Goal: Task Accomplishment & Management: Use online tool/utility

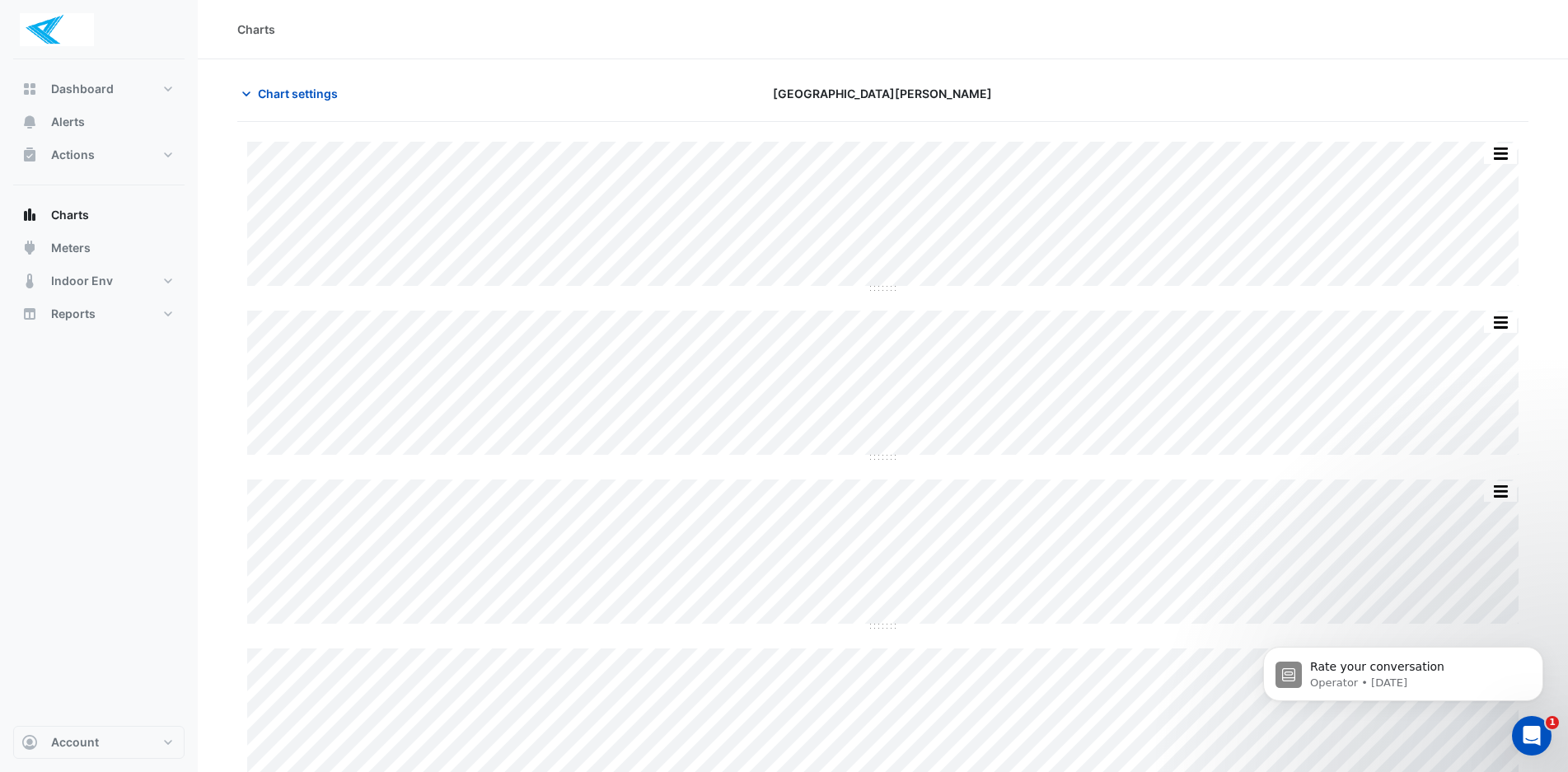
click at [1531, 725] on icon "Open Intercom Messenger" at bounding box center [1531, 736] width 28 height 28
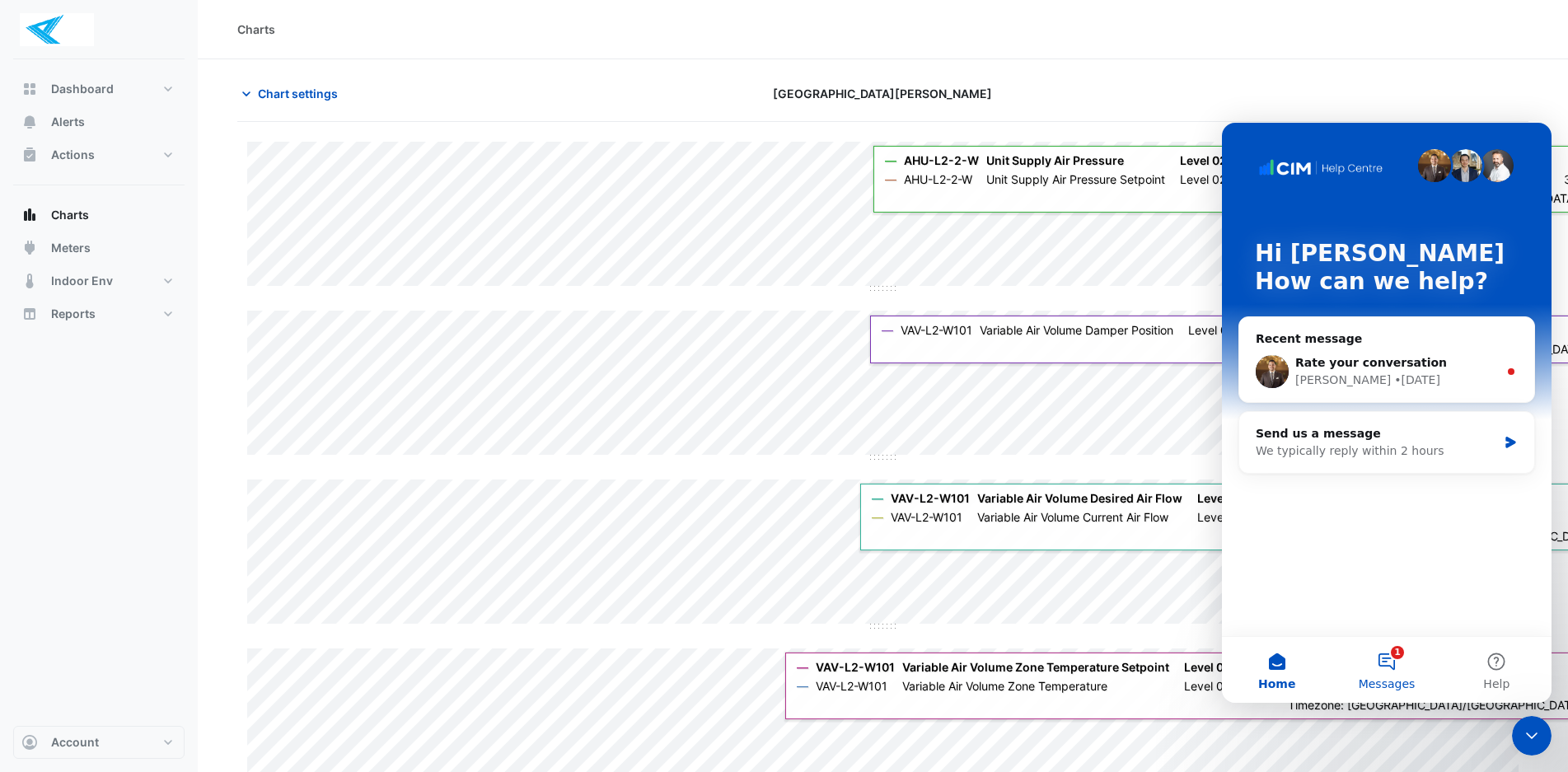
click at [1402, 672] on button "1 Messages" at bounding box center [1385, 670] width 110 height 66
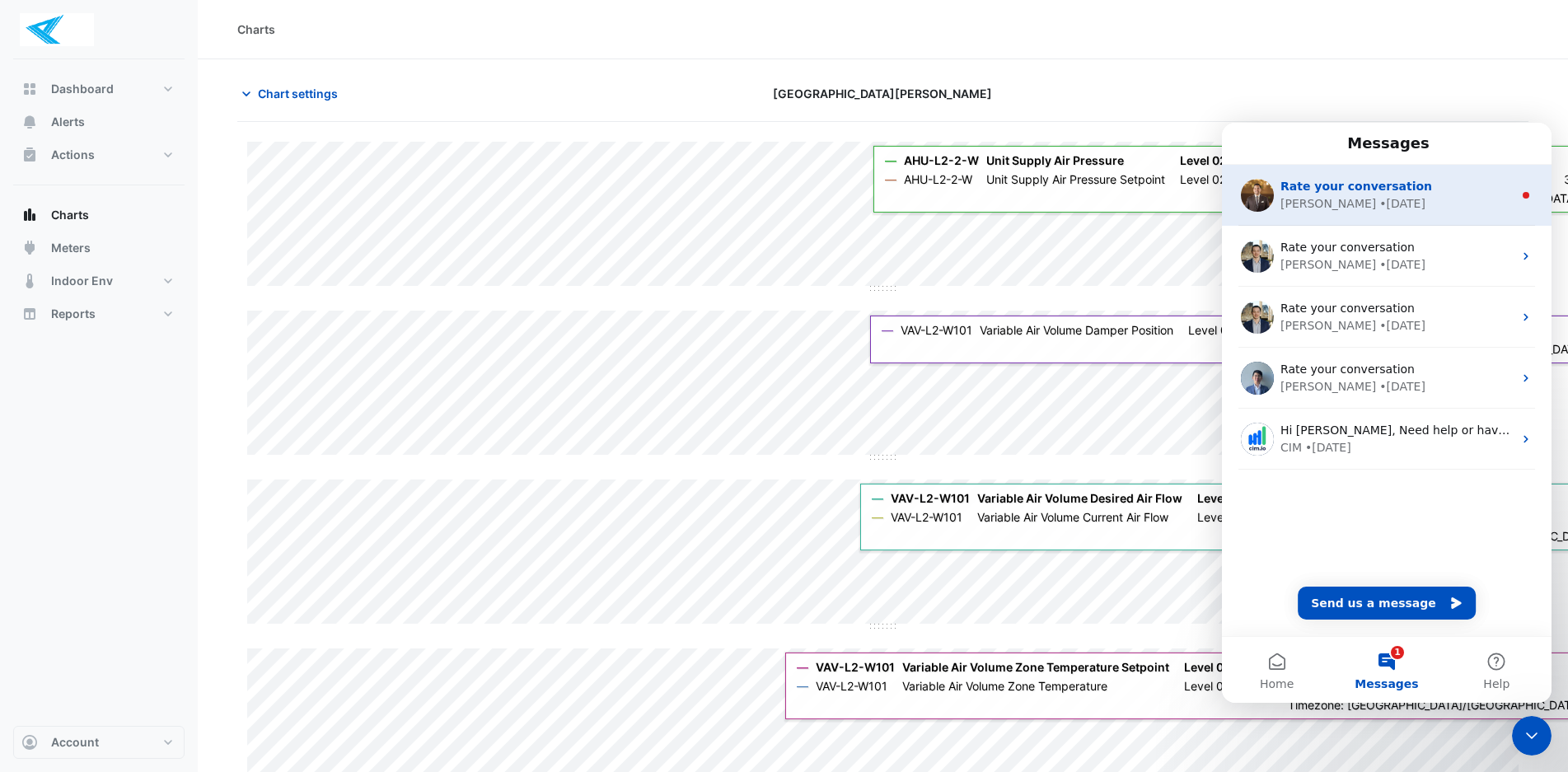
click at [1385, 198] on div "Shafayet • 1d ago" at bounding box center [1396, 203] width 232 height 17
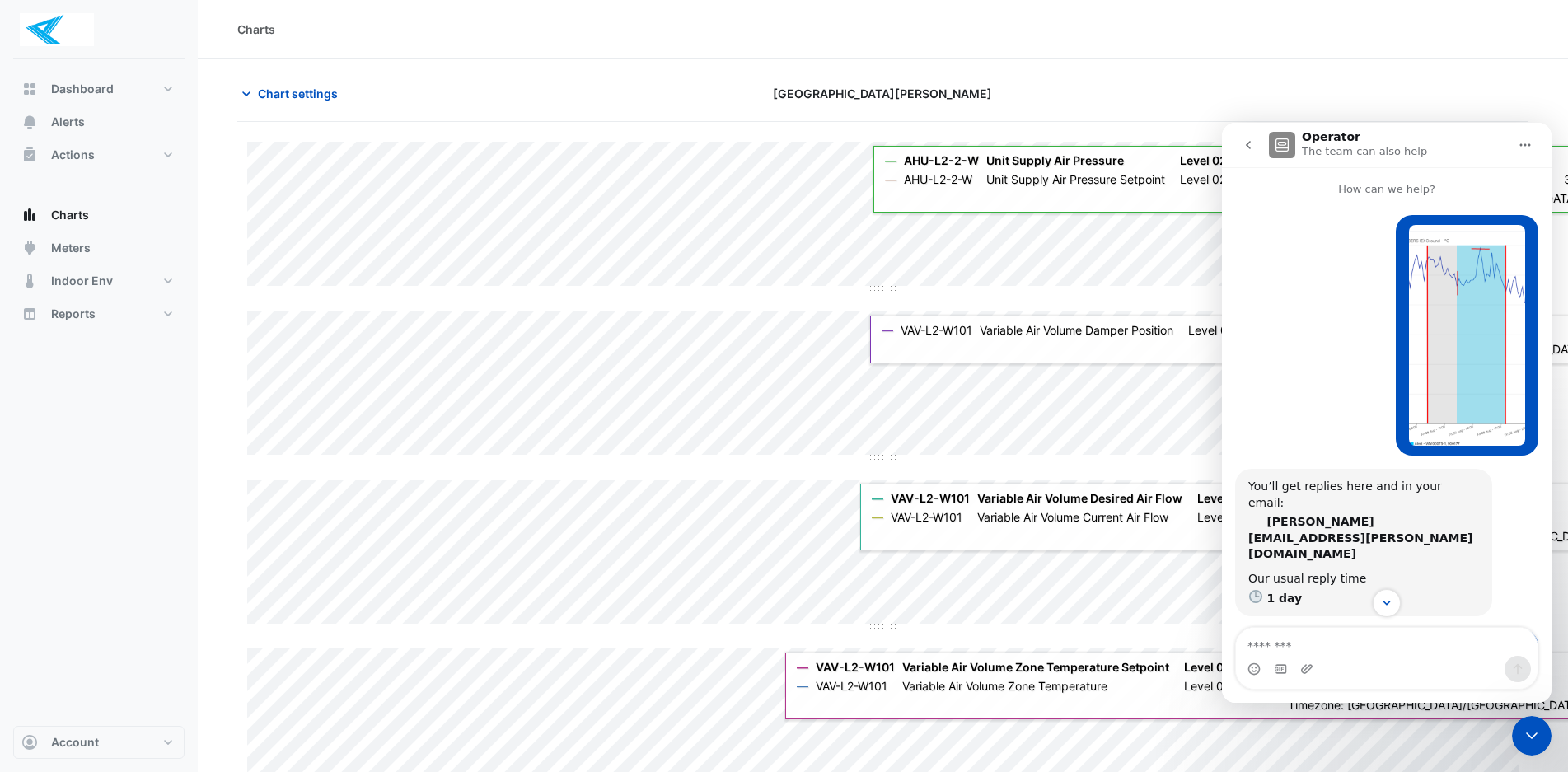
click at [1246, 145] on icon "go back" at bounding box center [1248, 144] width 5 height 8
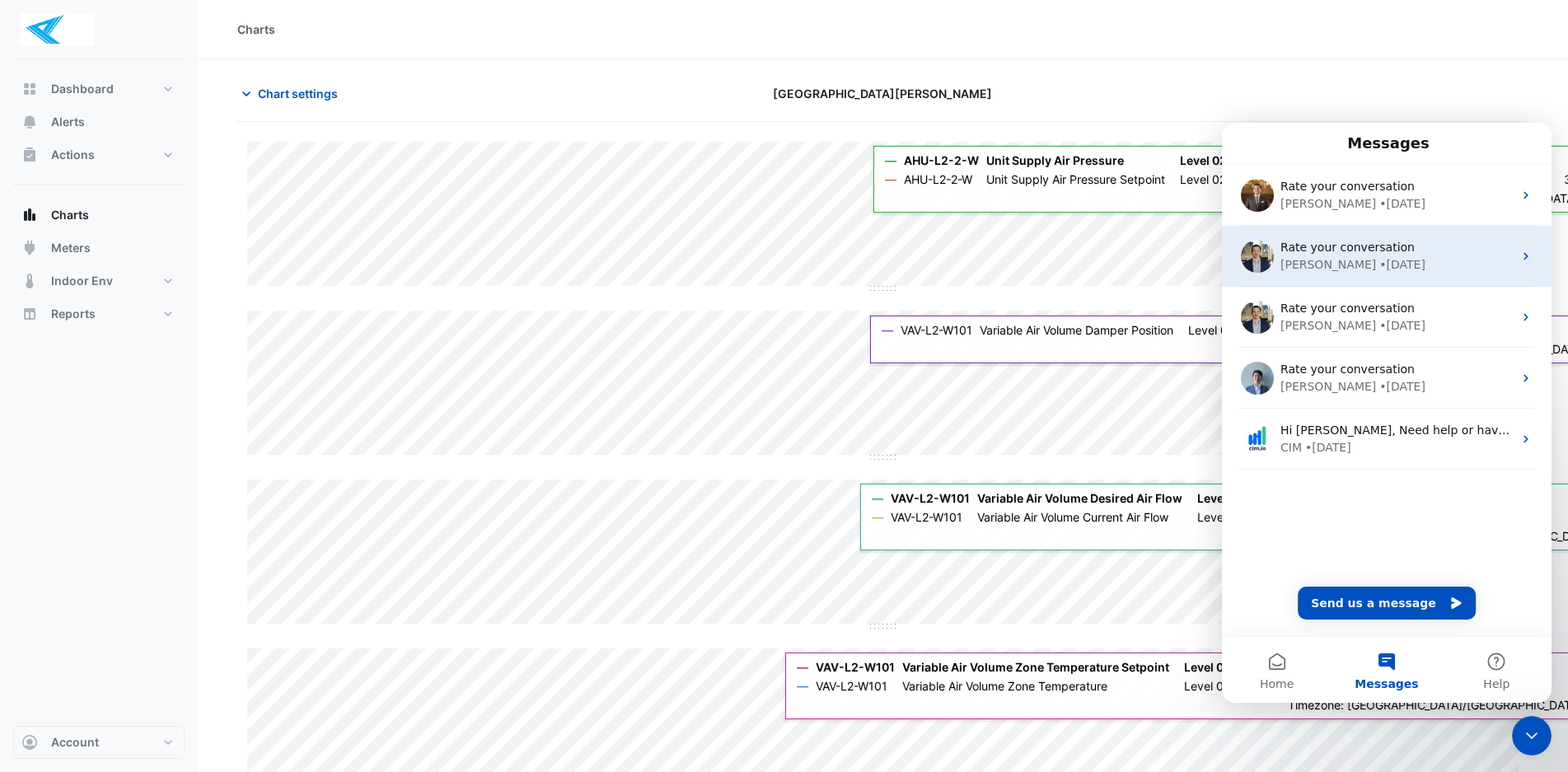
click at [1311, 240] on span "Rate your conversation" at bounding box center [1347, 247] width 134 height 13
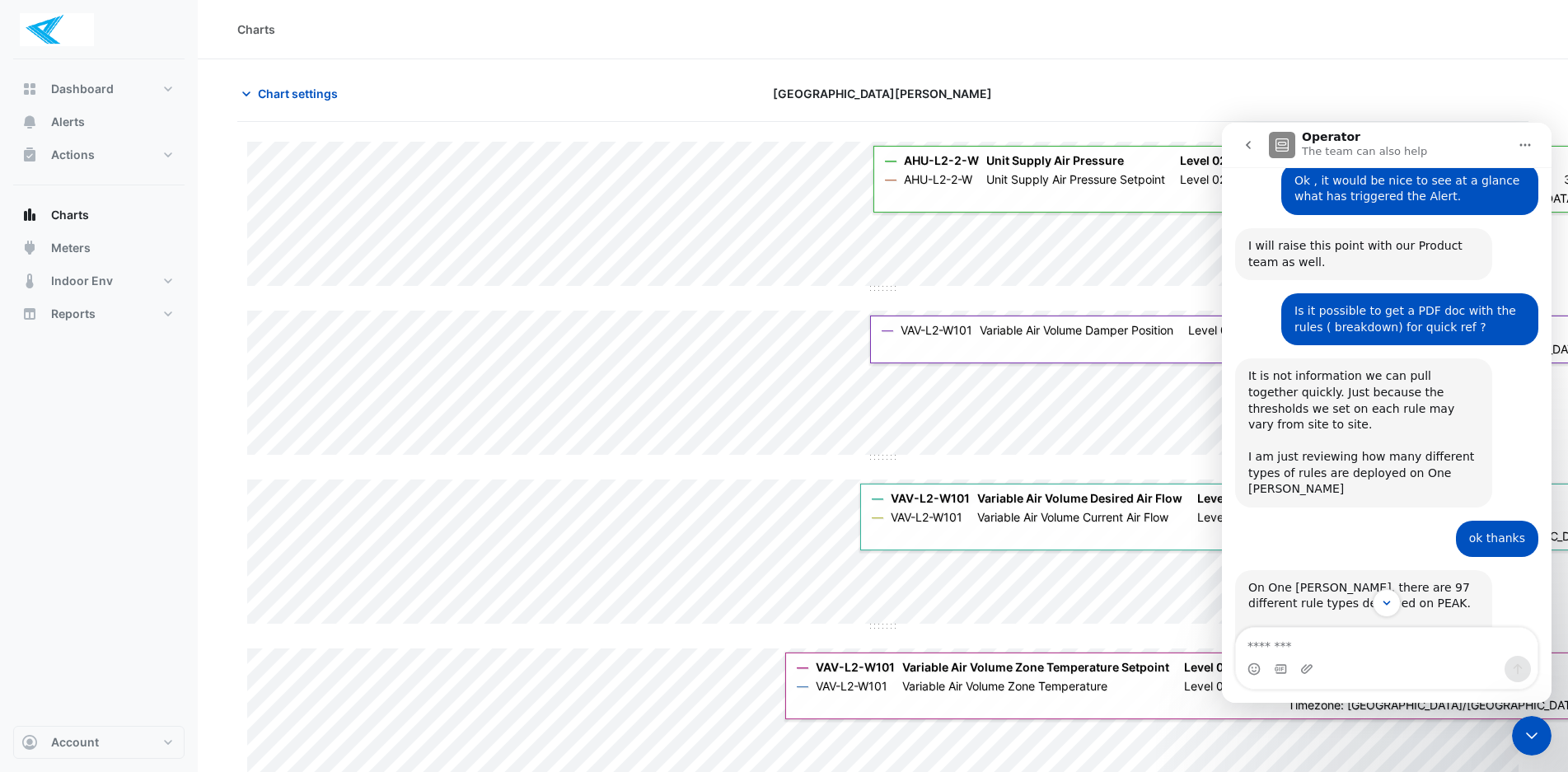
scroll to position [1132, 0]
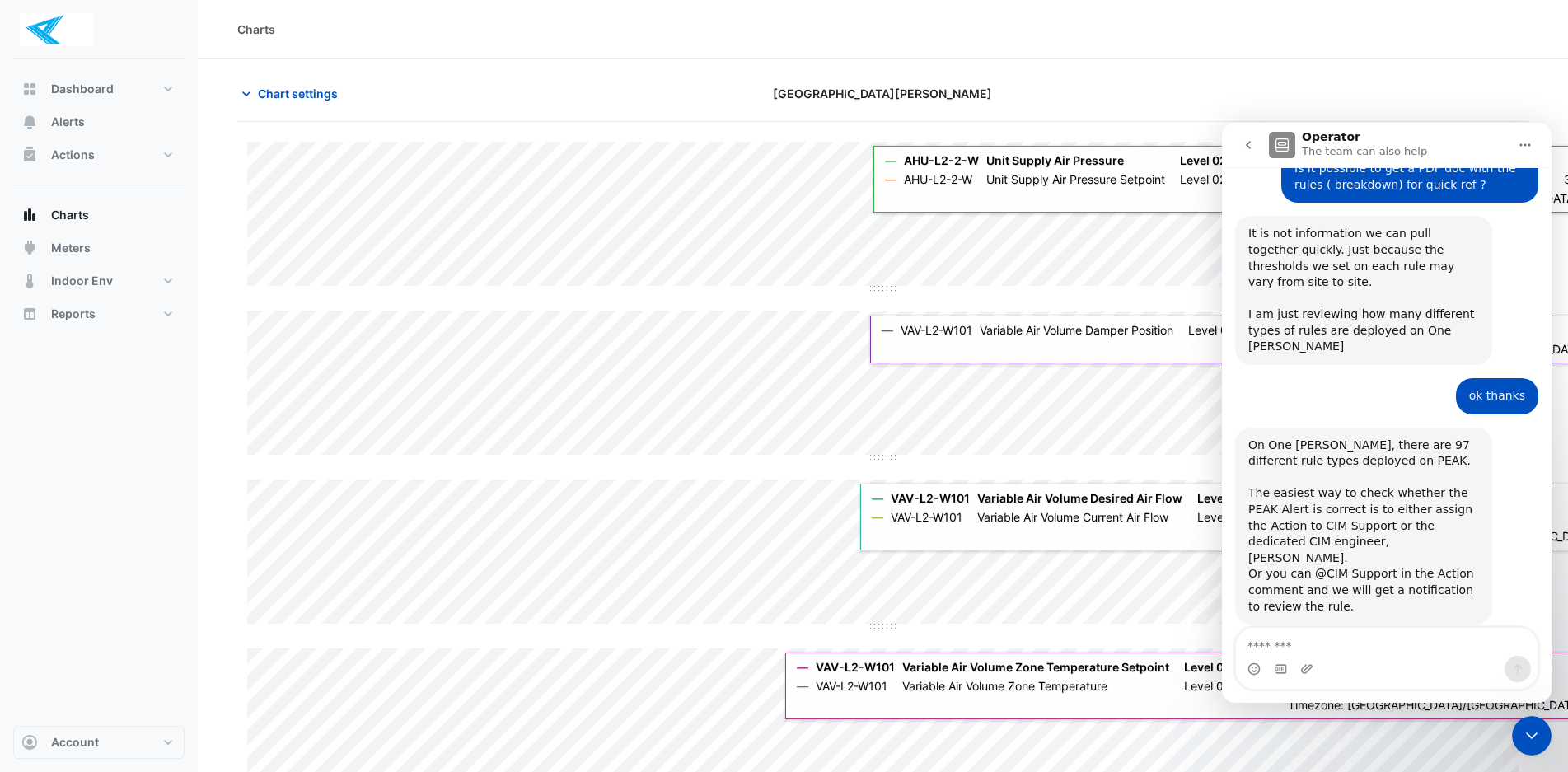
click at [1420, 72] on section "Chart settings One William Street Split by Equip Split All Split None Print Sav…" at bounding box center [882, 504] width 1370 height 889
click at [1245, 148] on icon "go back" at bounding box center [1248, 144] width 13 height 13
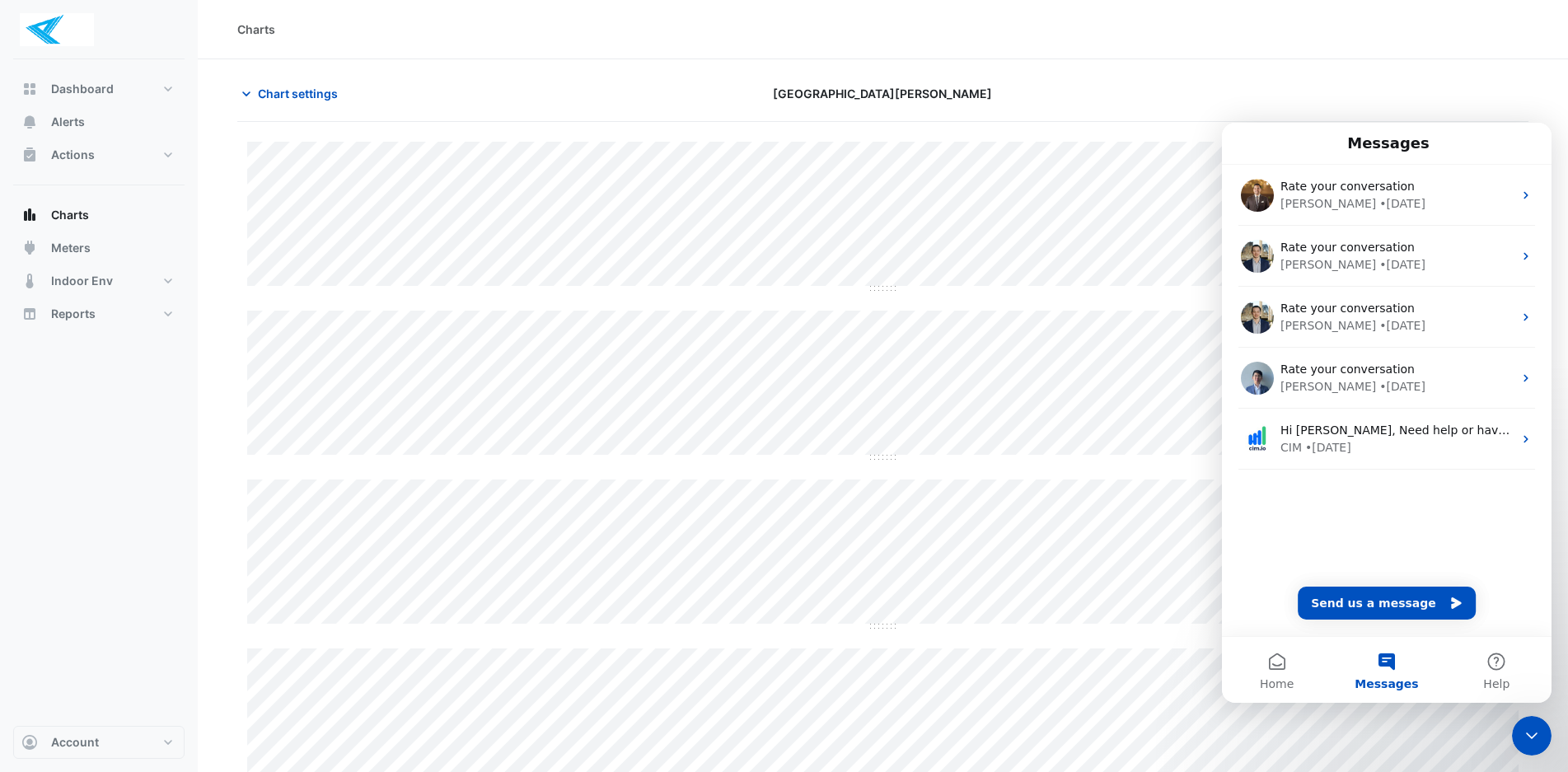
click at [1530, 727] on icon "Close Intercom Messenger" at bounding box center [1531, 735] width 20 height 20
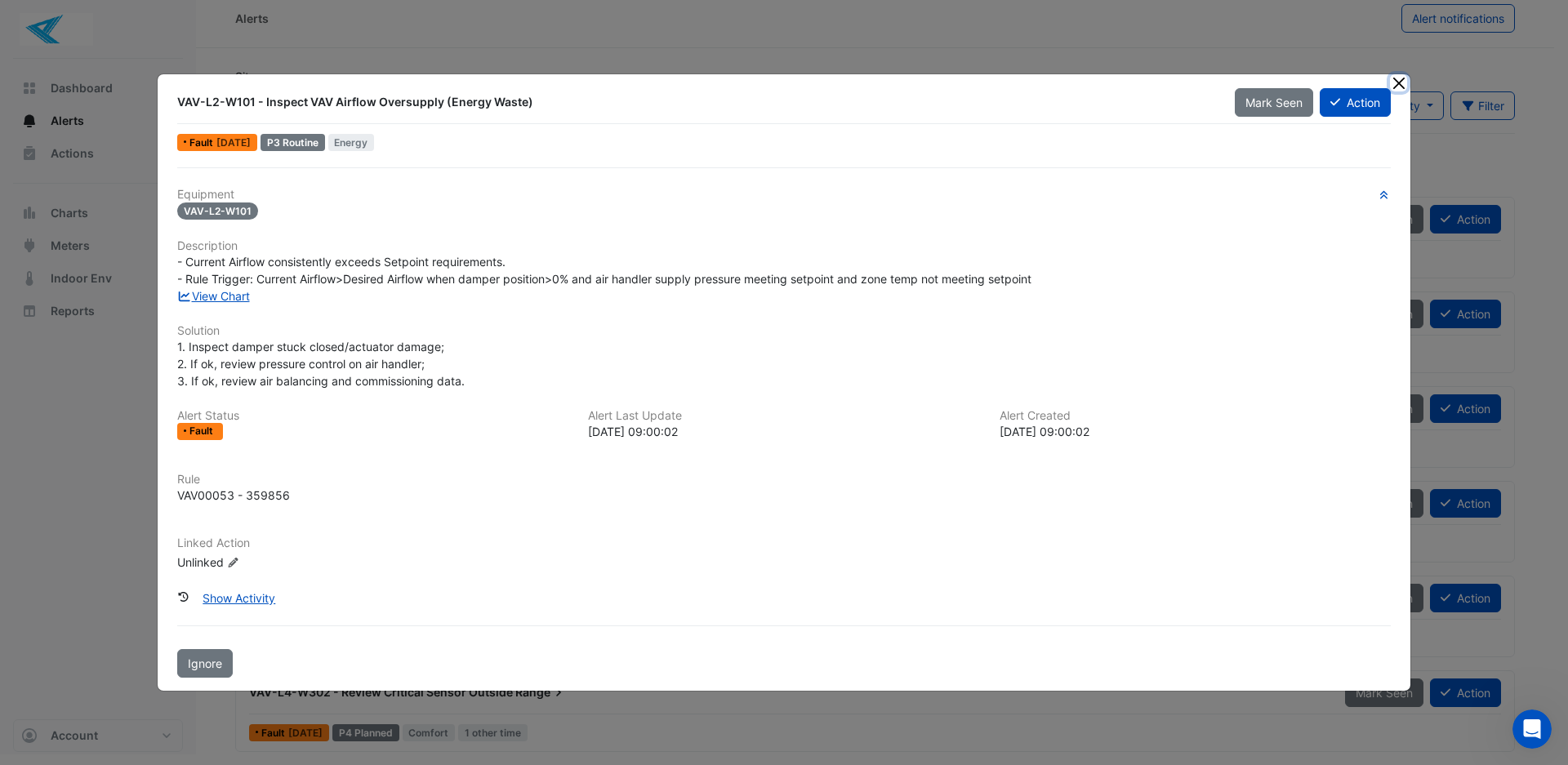
click at [1405, 76] on button "Close" at bounding box center [1398, 82] width 17 height 17
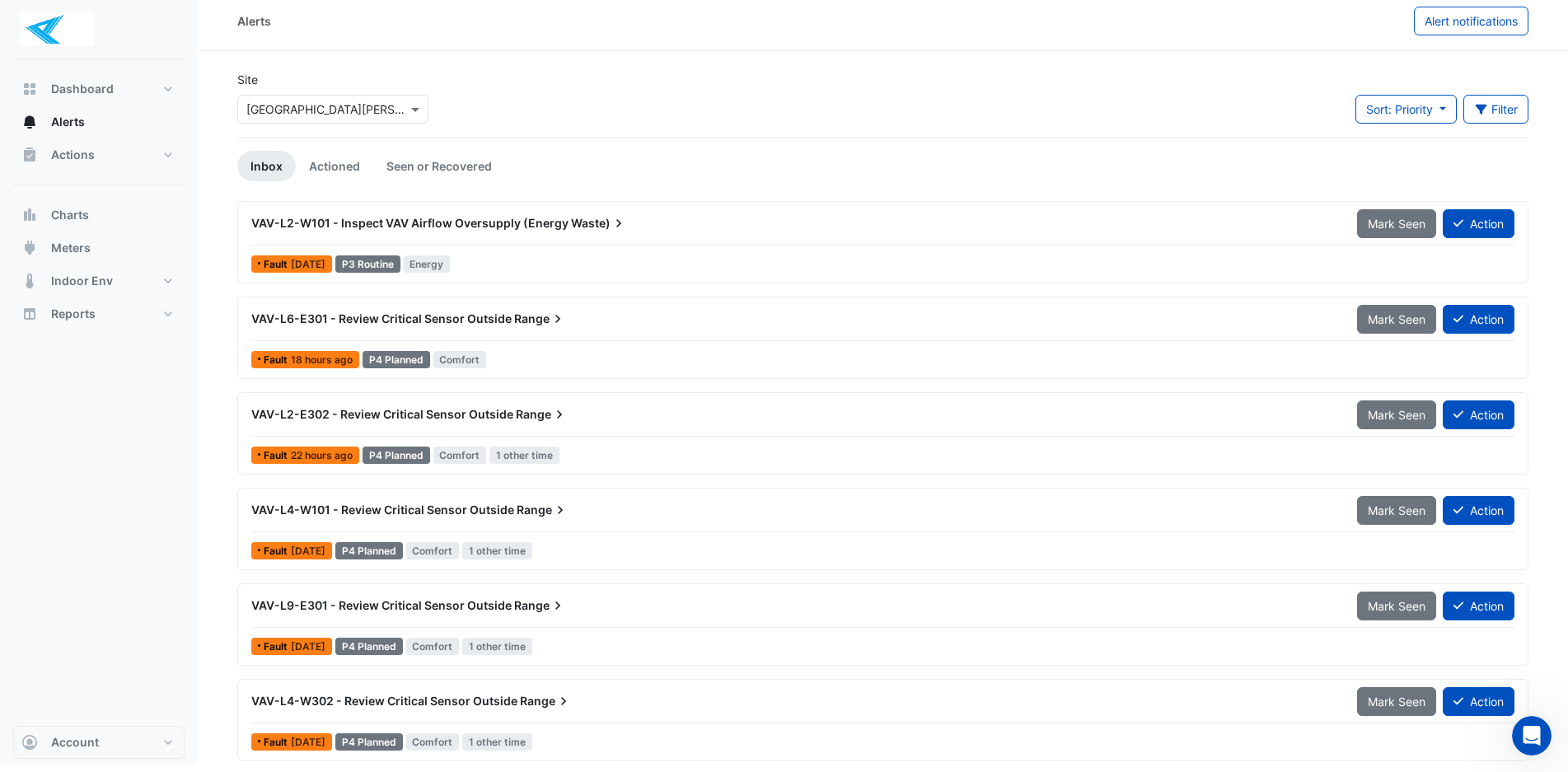
scroll to position [11, 0]
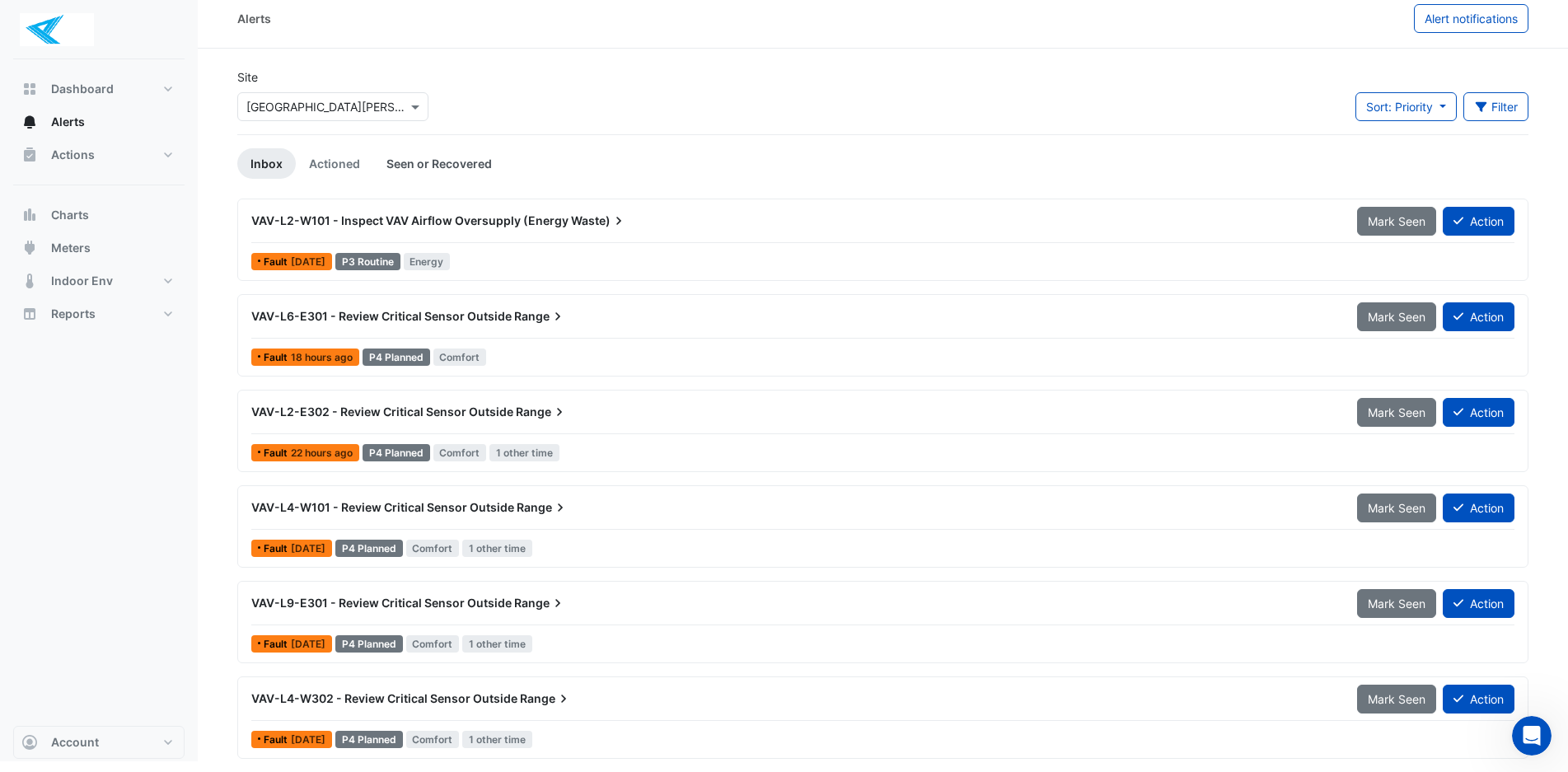
click at [453, 172] on link "Seen or Recovered" at bounding box center [439, 164] width 132 height 30
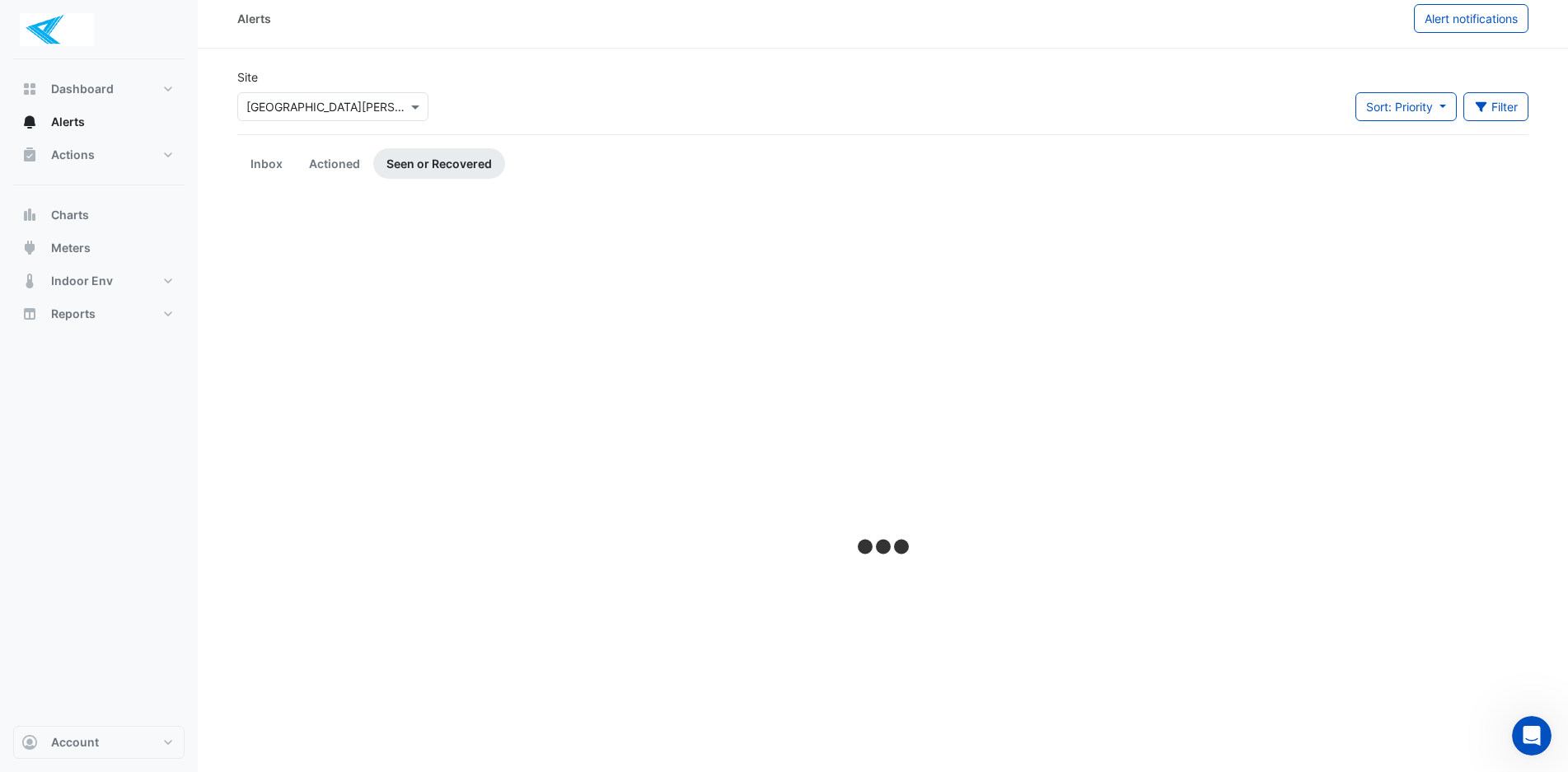
scroll to position [0, 0]
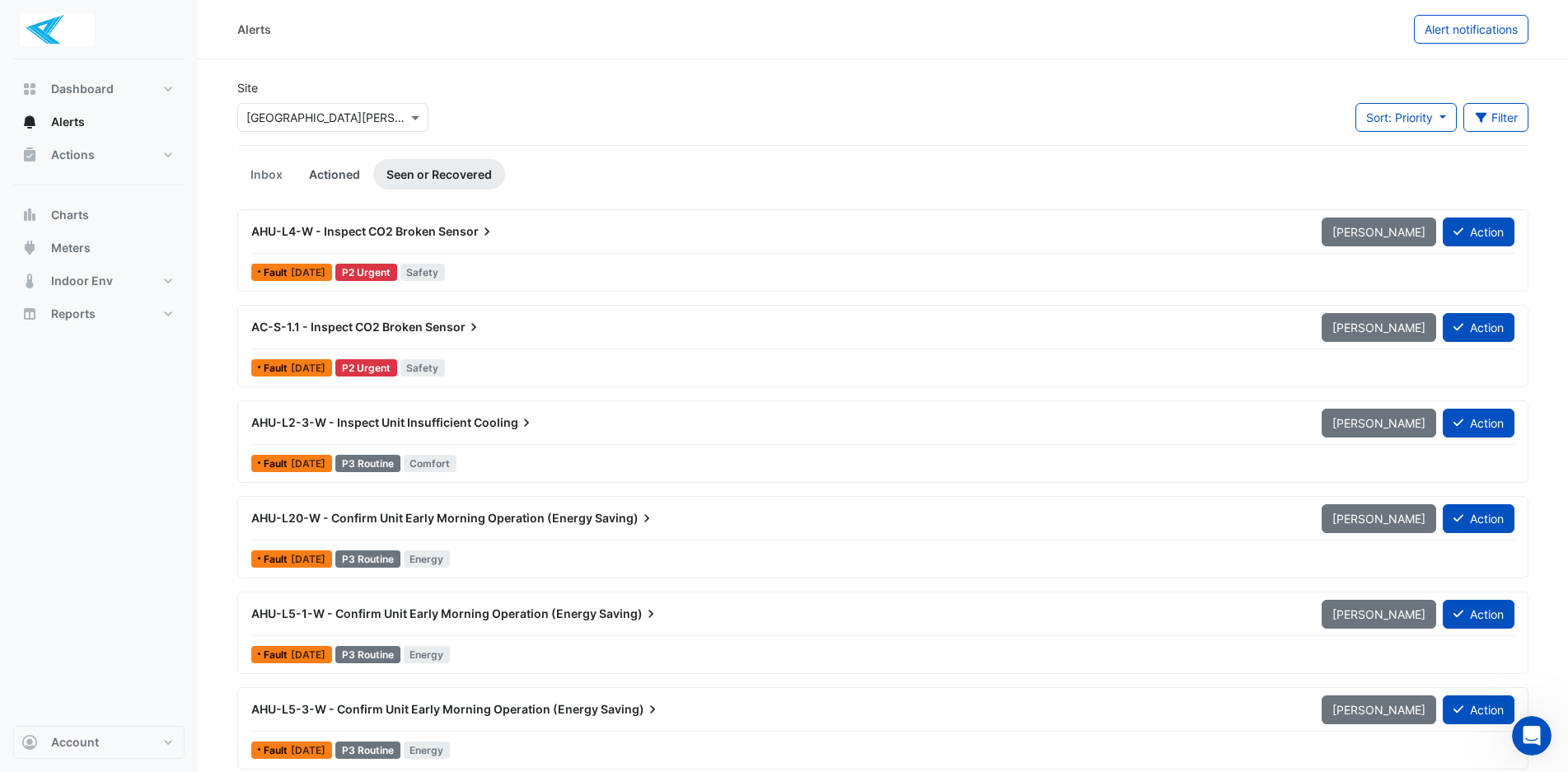
click at [338, 171] on link "Actioned" at bounding box center [334, 175] width 77 height 30
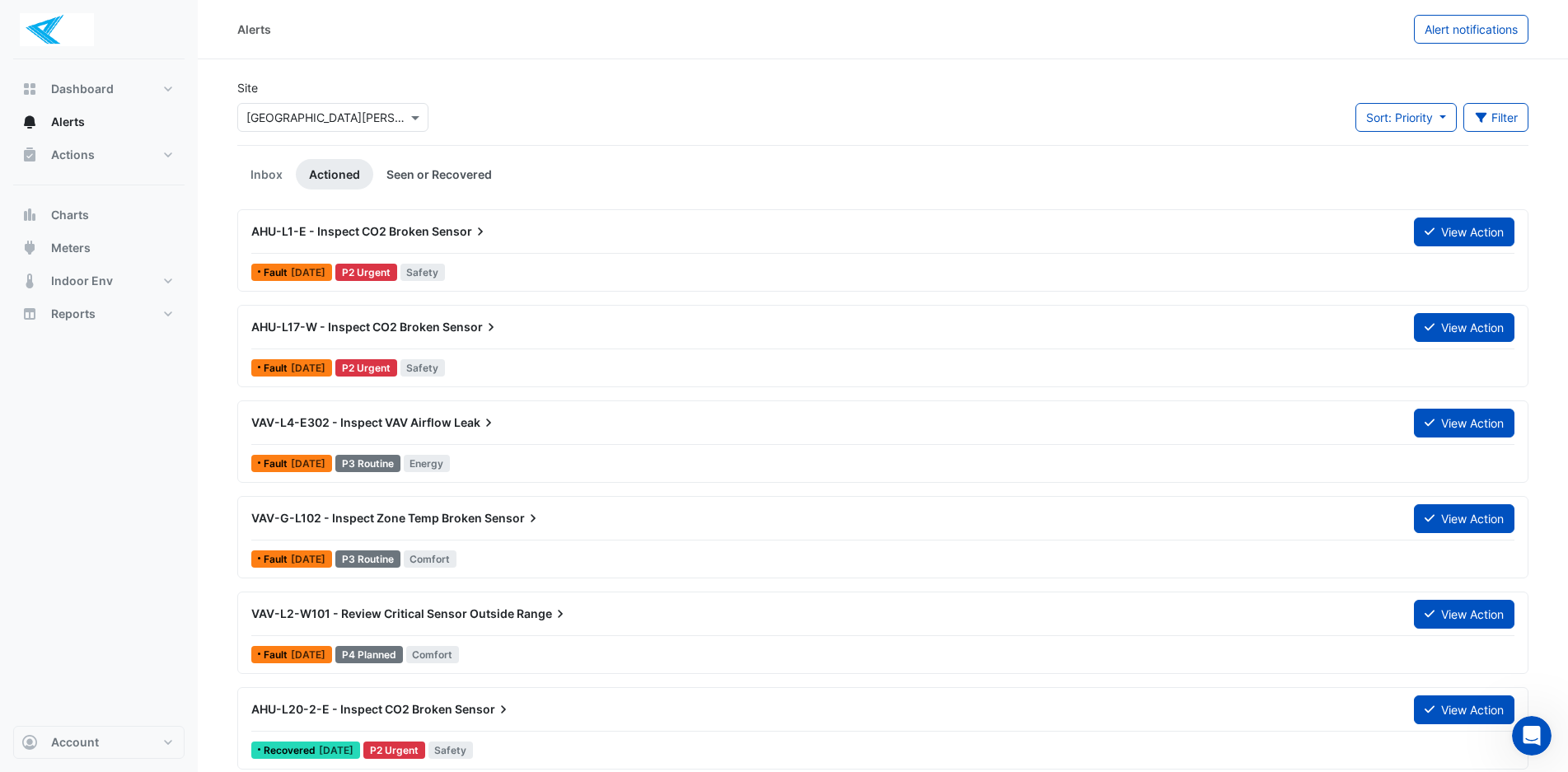
click at [436, 168] on link "Seen or Recovered" at bounding box center [439, 175] width 132 height 30
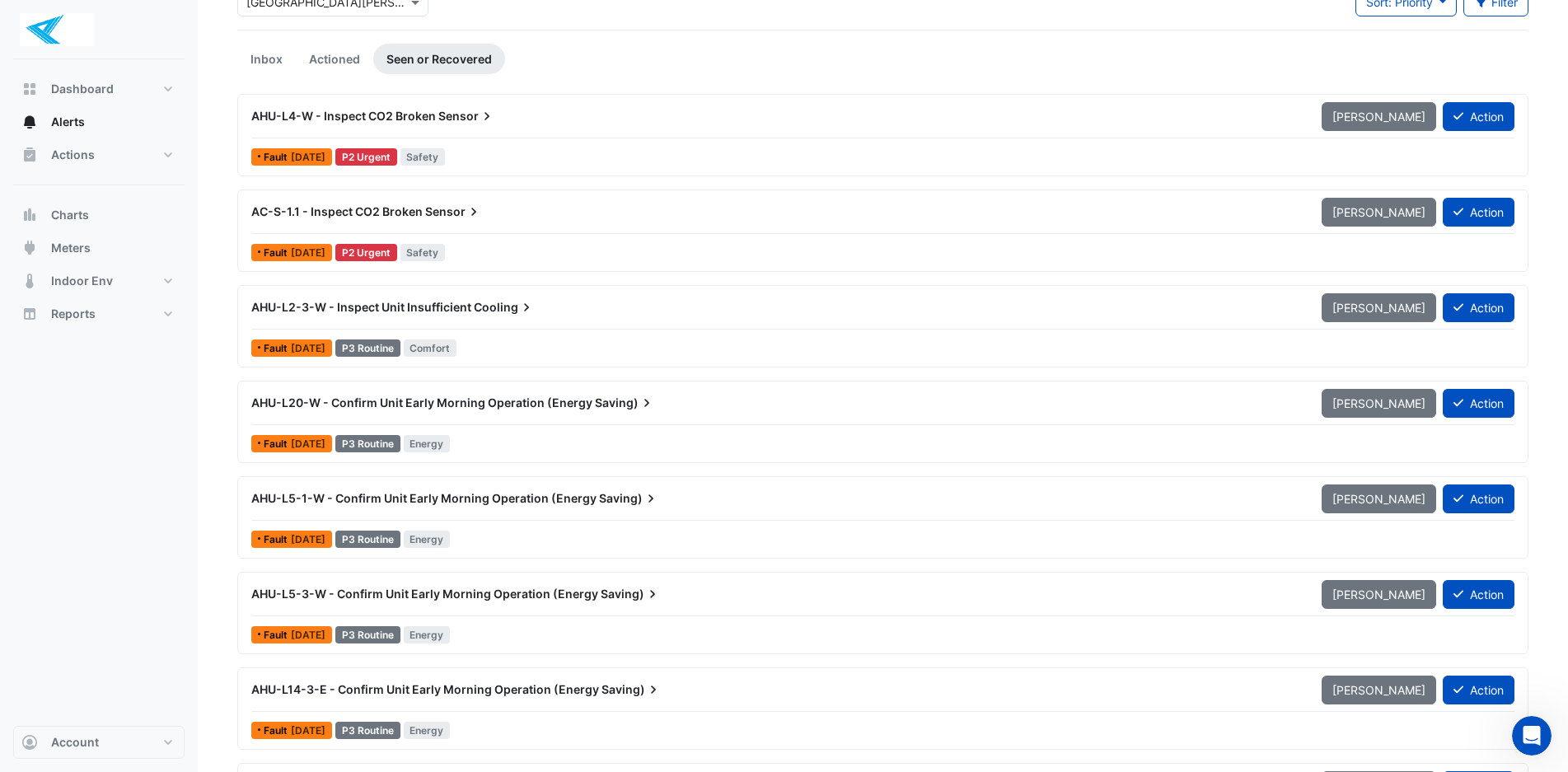
scroll to position [83, 0]
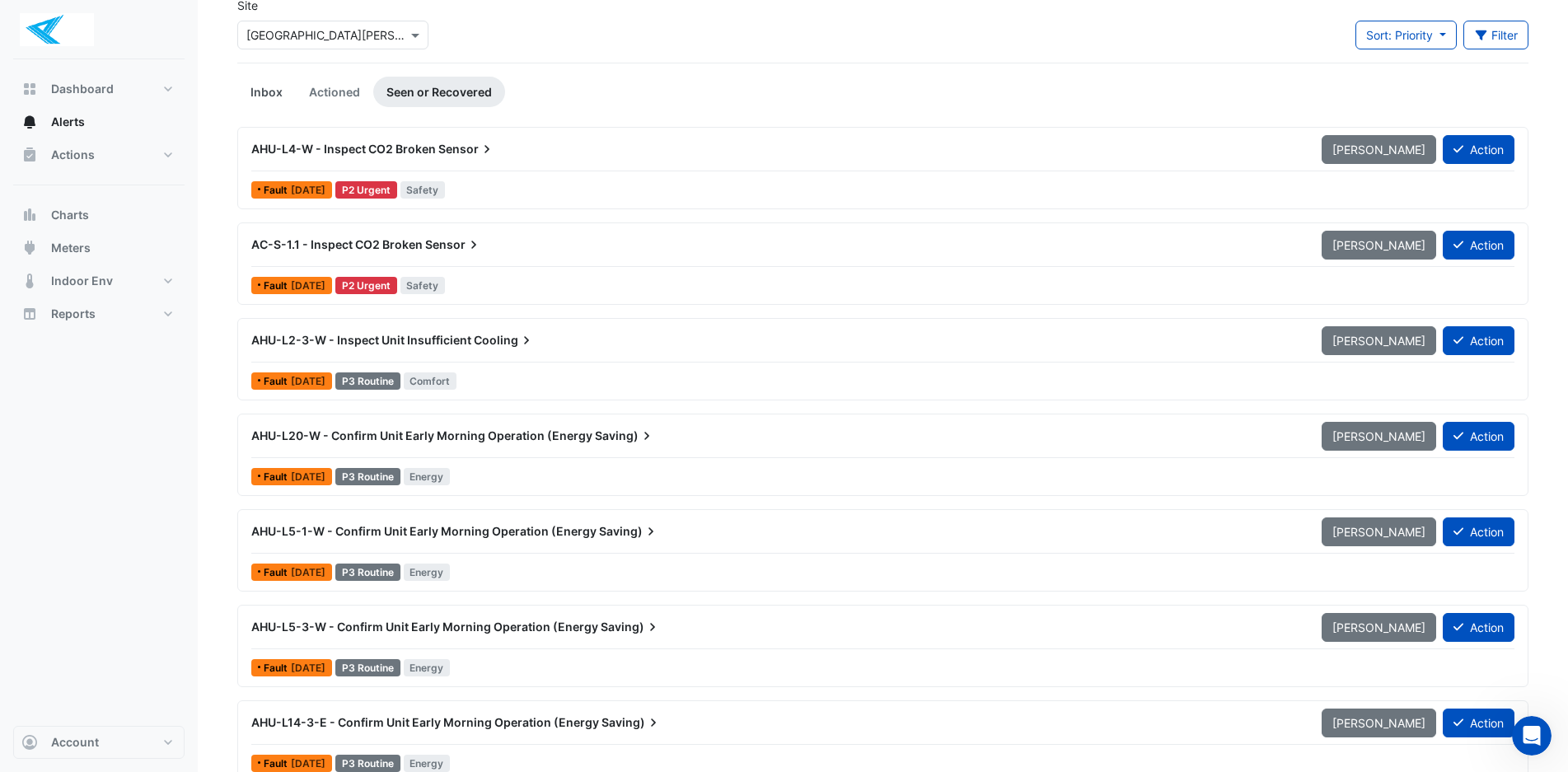
click at [268, 101] on link "Inbox" at bounding box center [267, 92] width 59 height 30
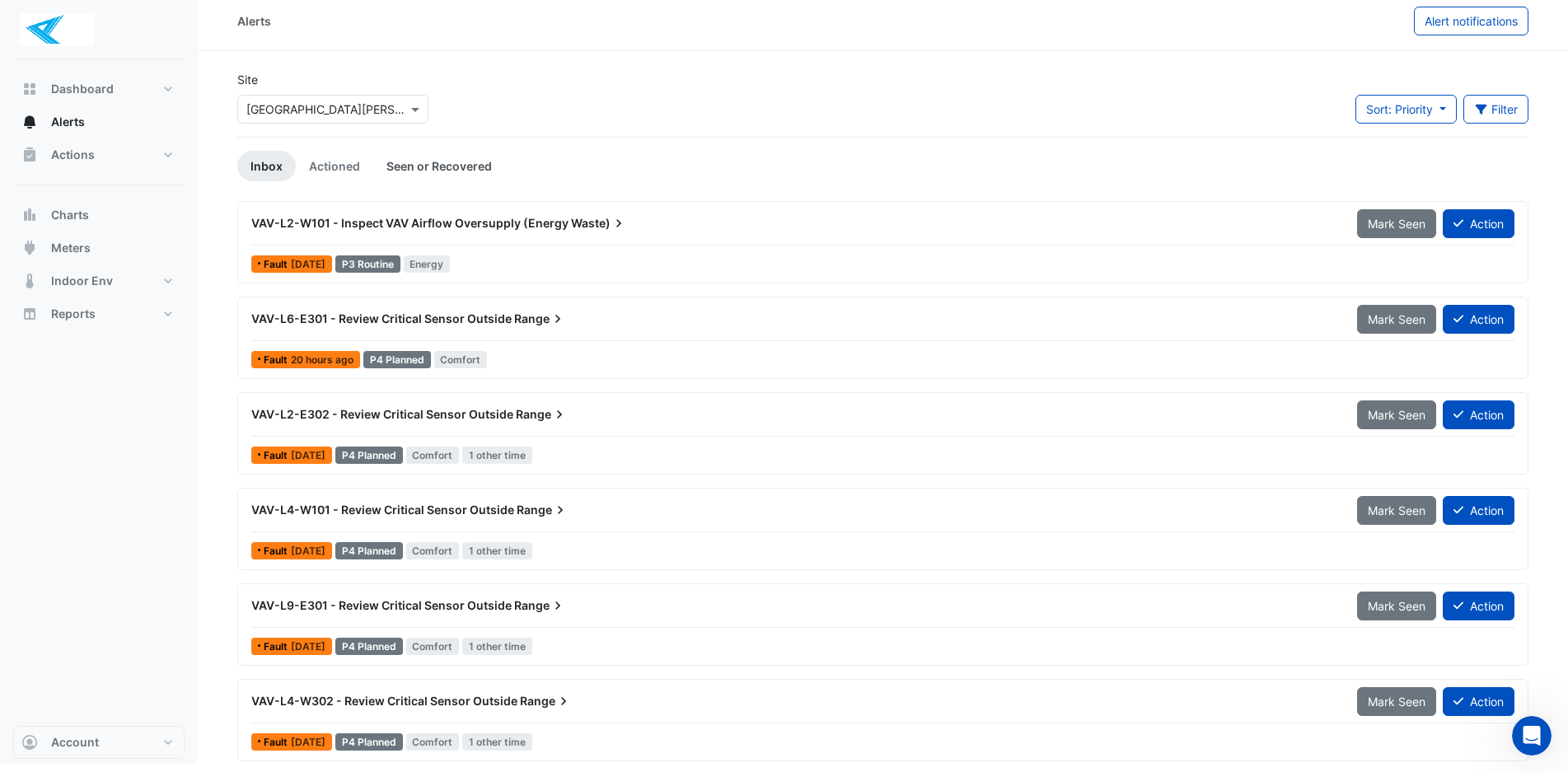
scroll to position [11, 0]
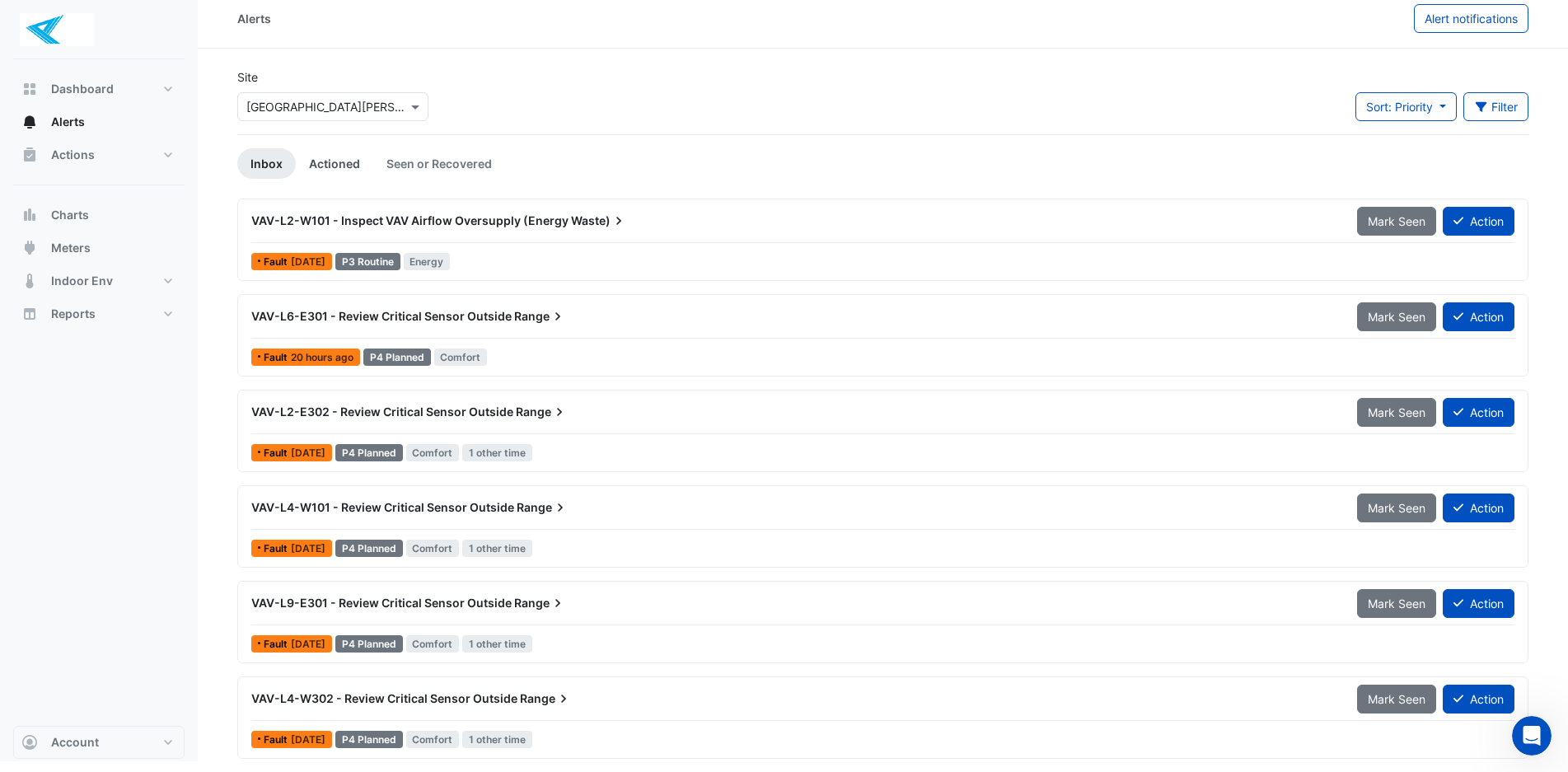
click at [316, 149] on link "Actioned" at bounding box center [334, 164] width 77 height 30
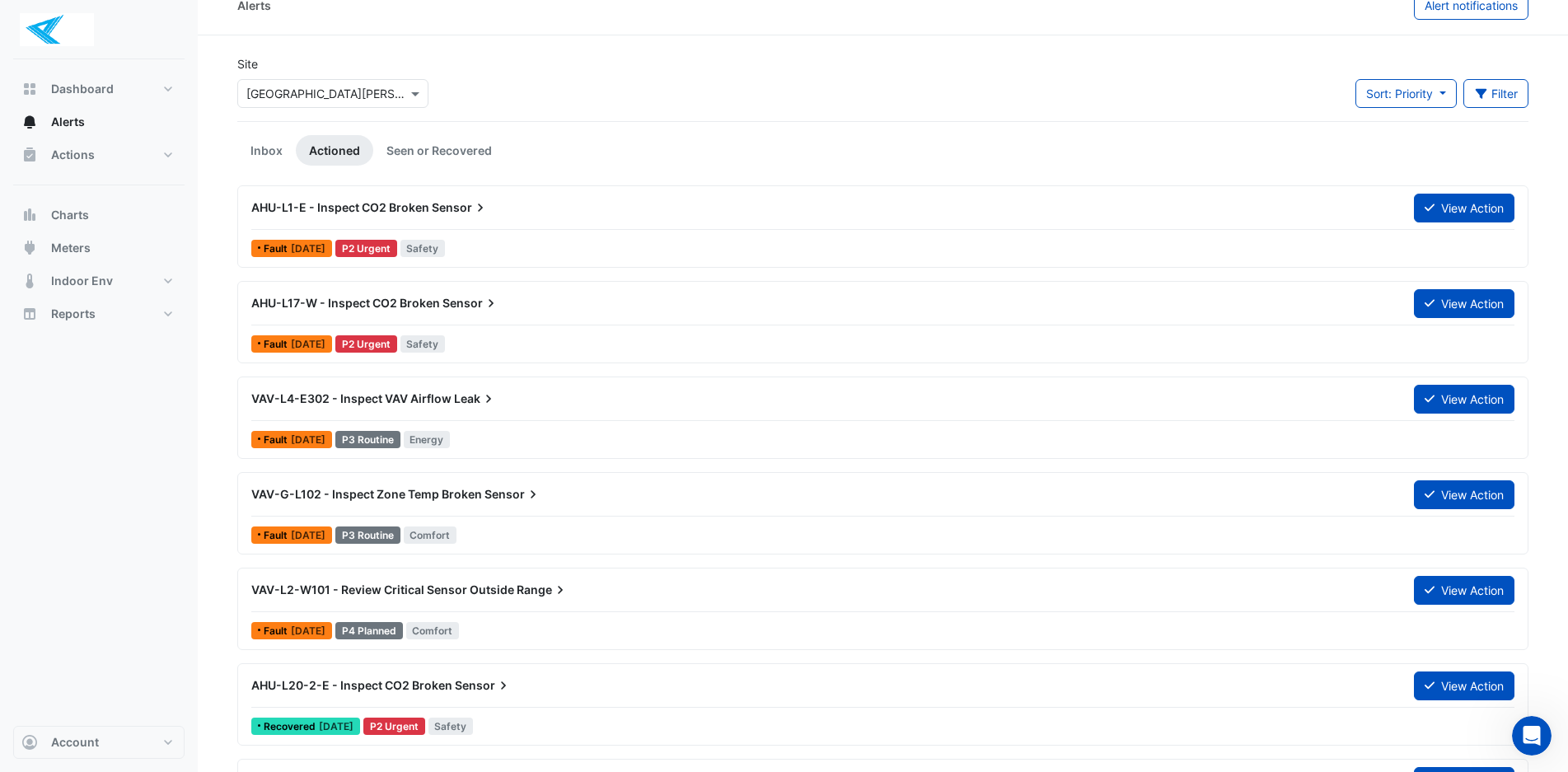
scroll to position [0, 0]
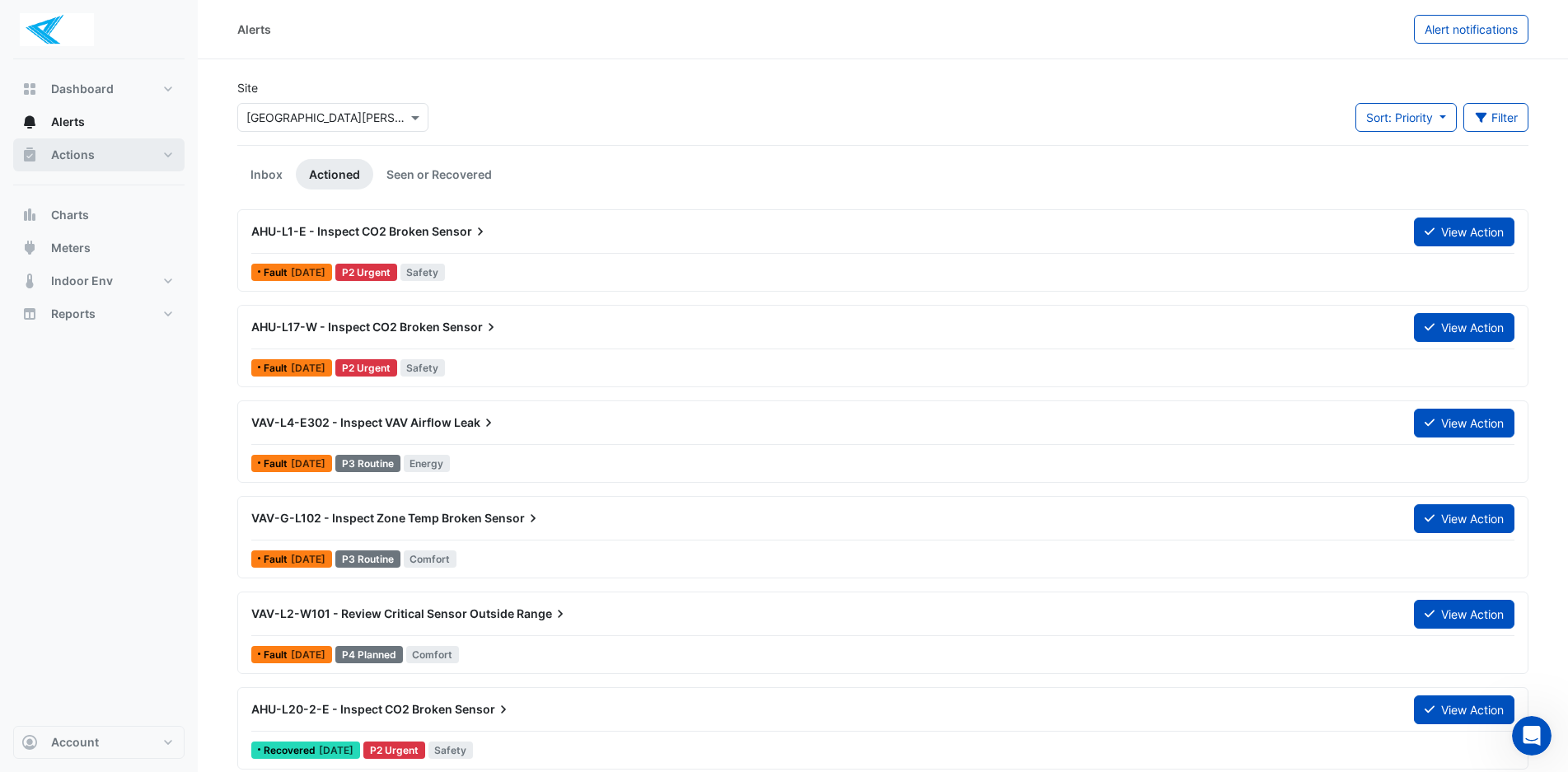
click at [121, 146] on button "Actions" at bounding box center [99, 154] width 171 height 33
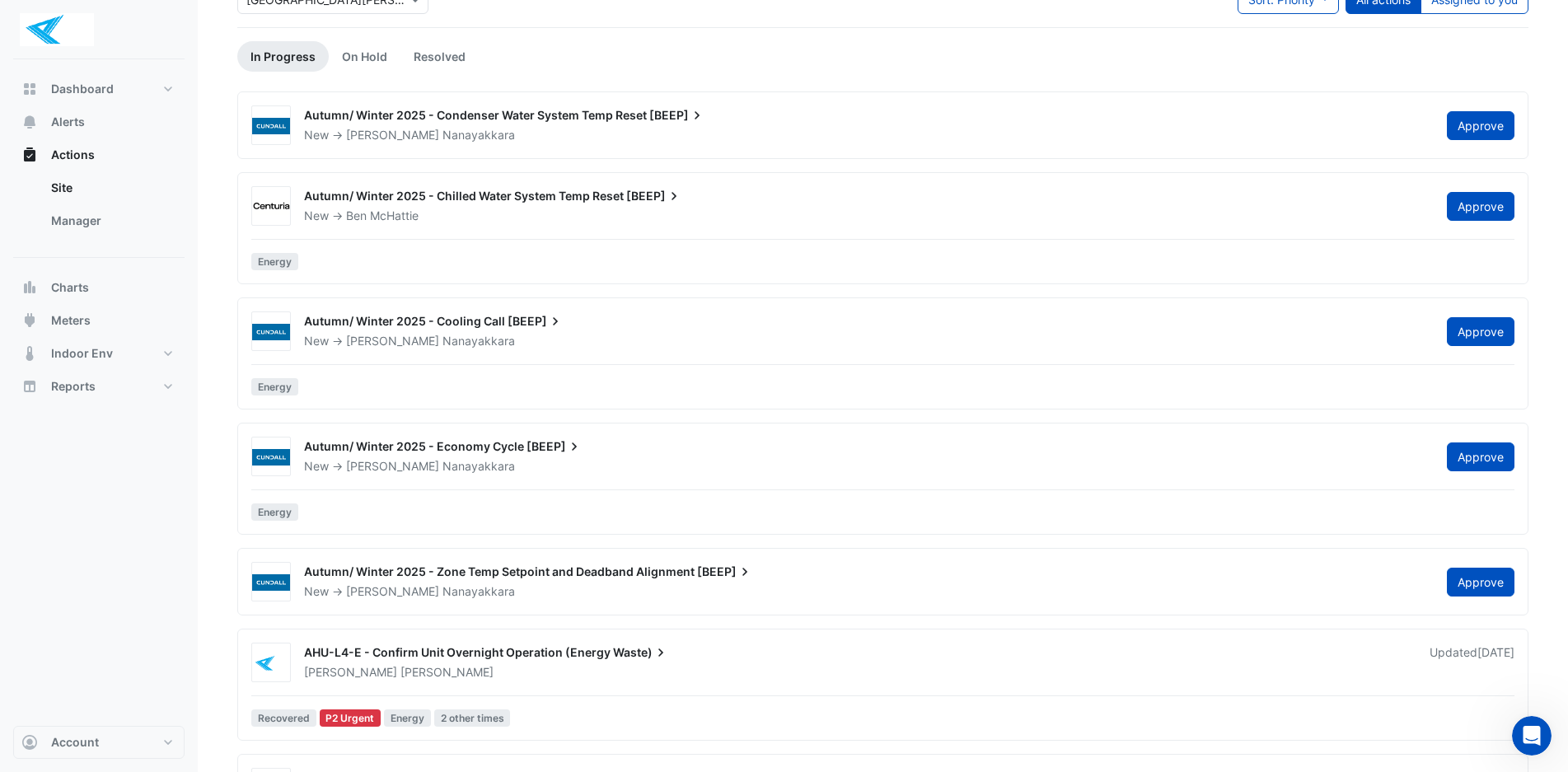
scroll to position [83, 0]
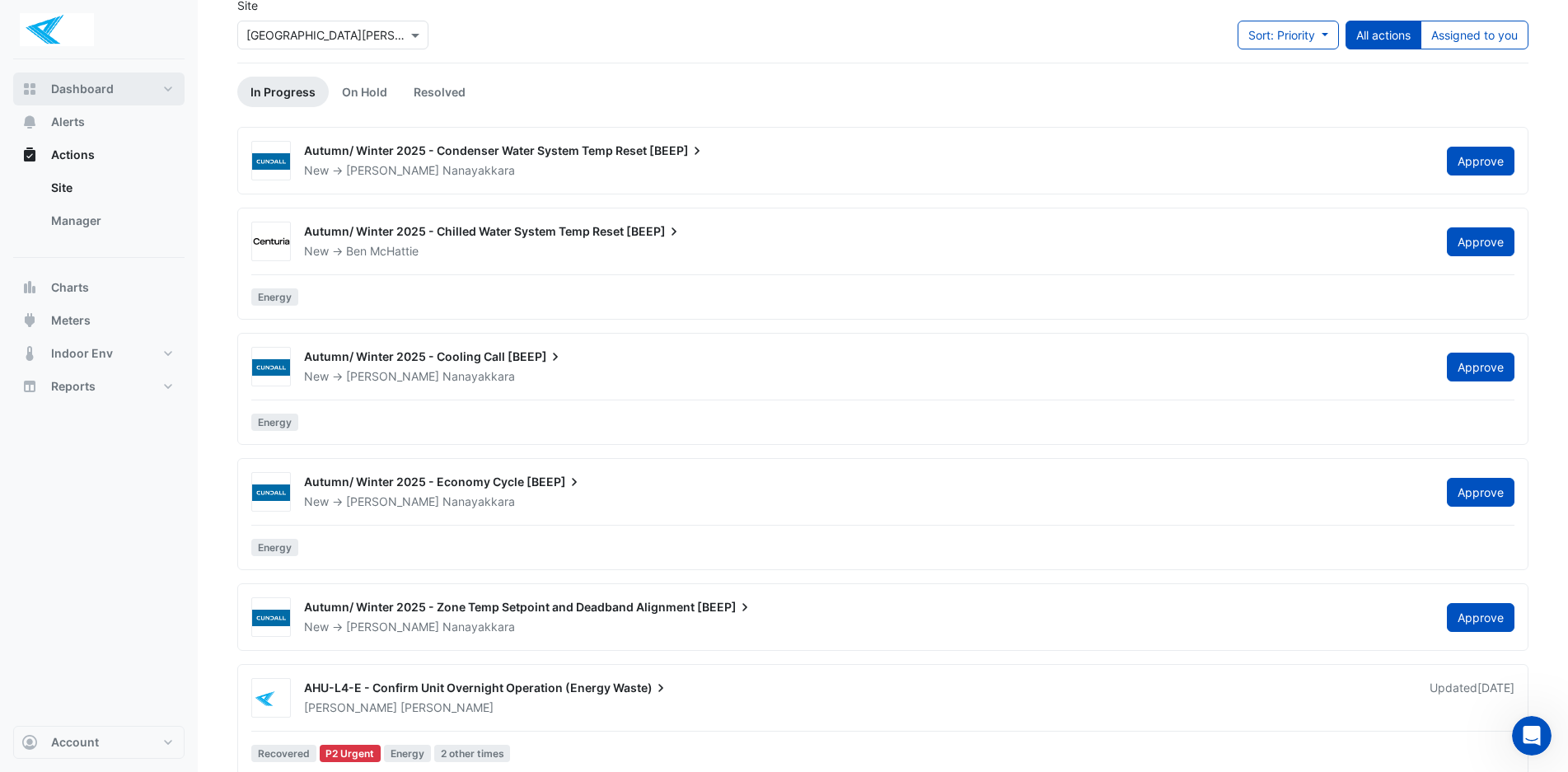
click at [90, 85] on span "Dashboard" at bounding box center [82, 89] width 62 height 17
select select "***"
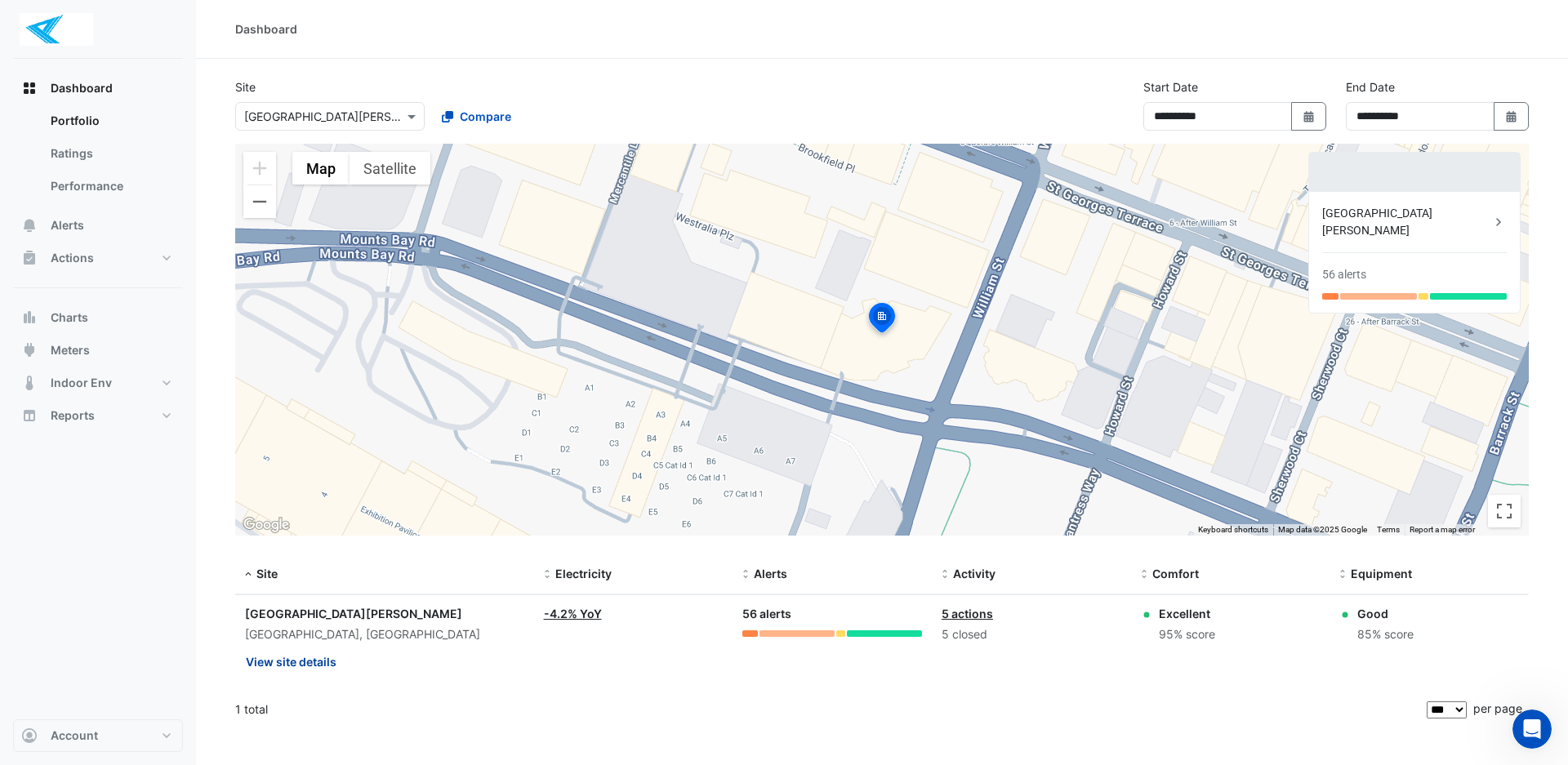
click at [270, 659] on button "View site details" at bounding box center [291, 662] width 93 height 28
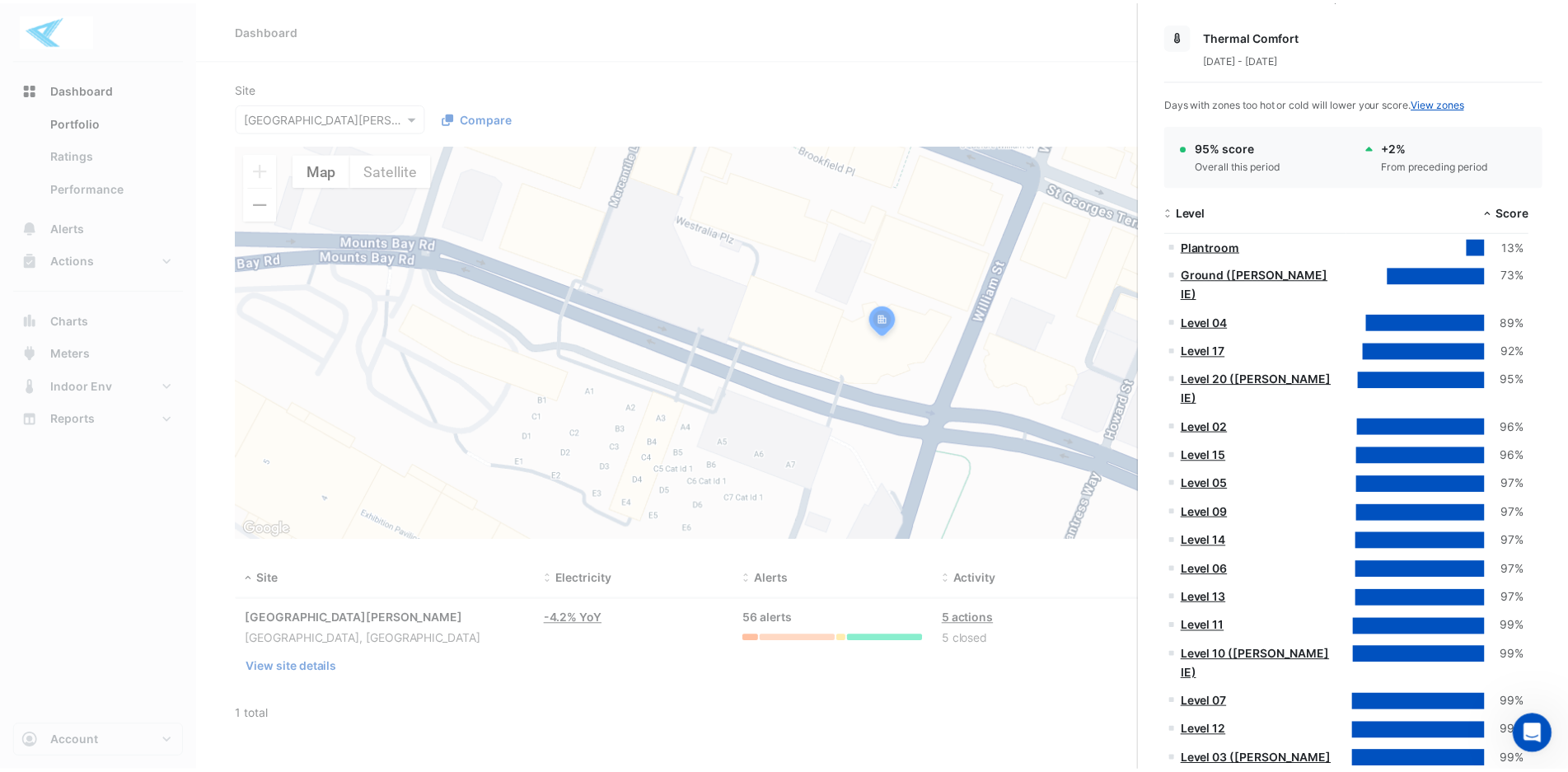
scroll to position [412, 0]
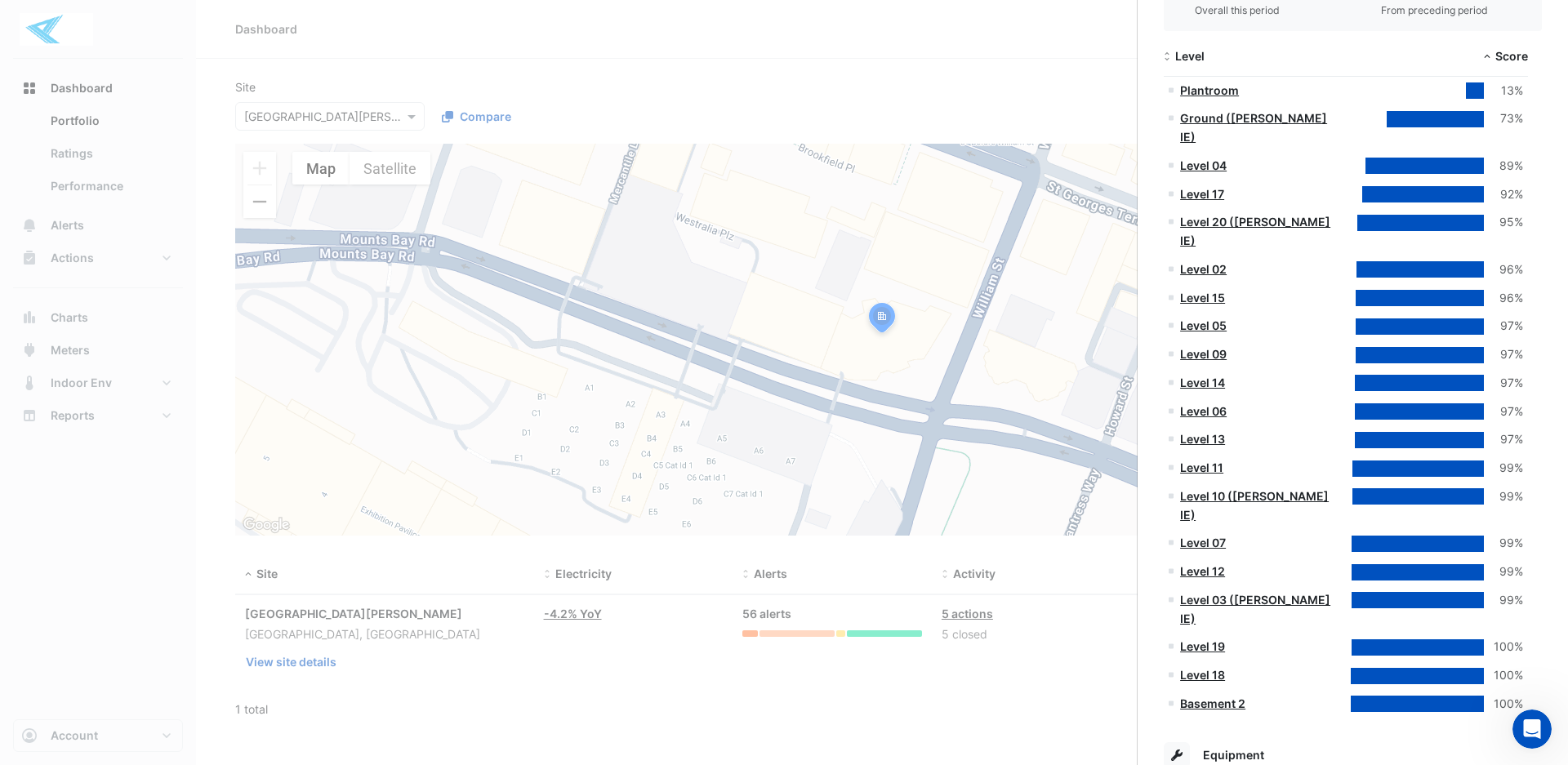
click at [1203, 262] on link "Level 02" at bounding box center [1203, 269] width 47 height 14
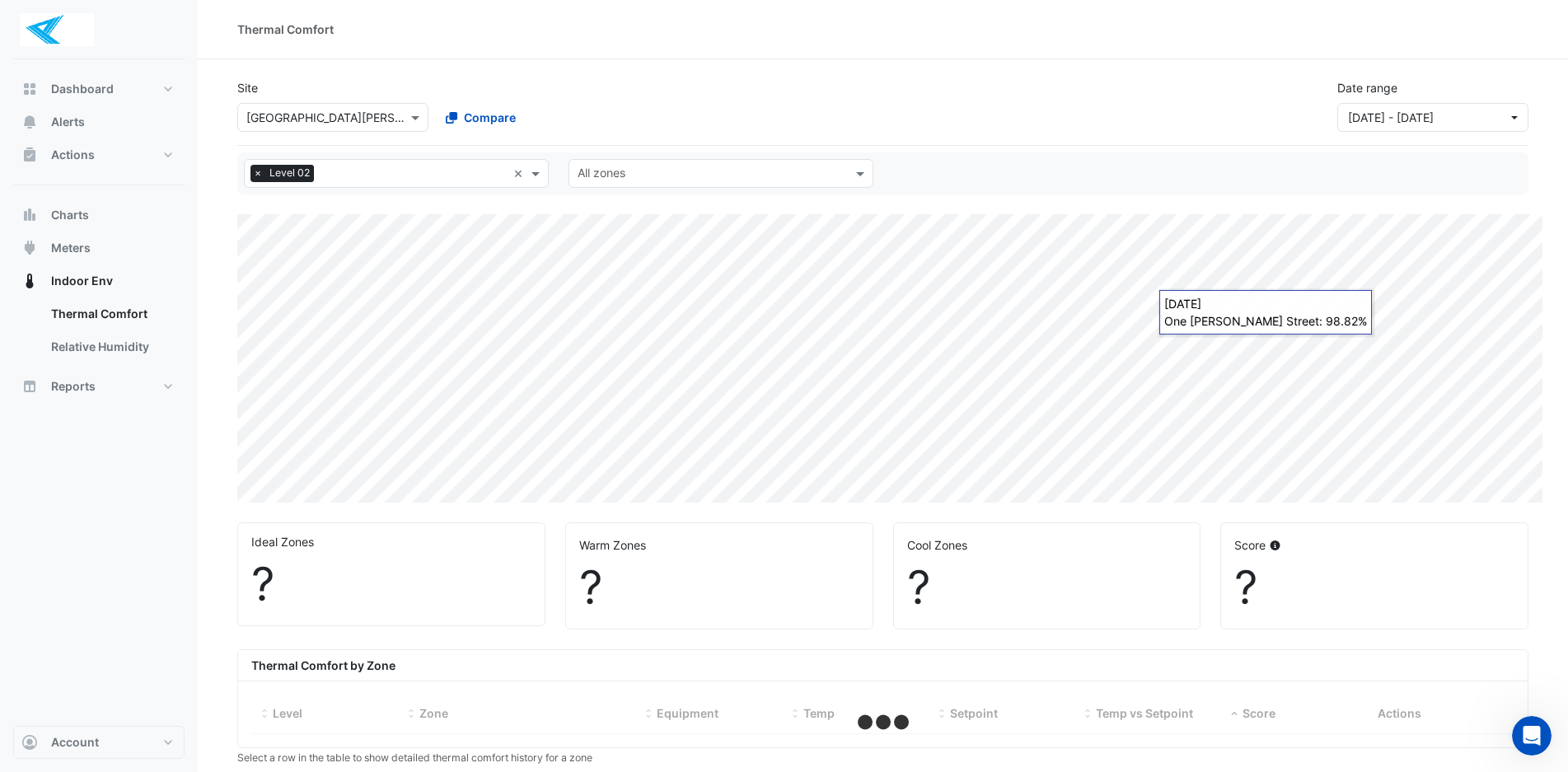
select select "***"
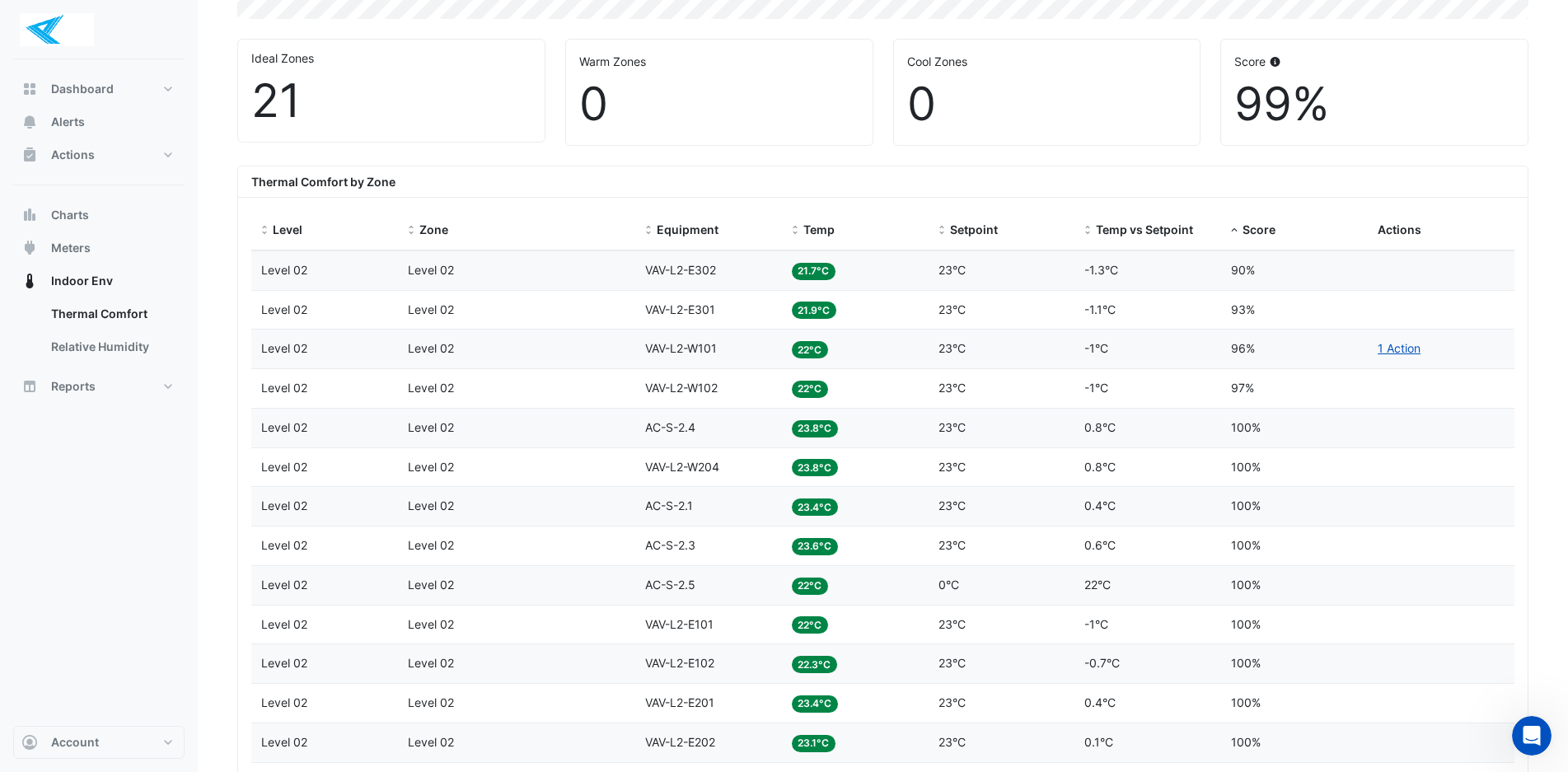
scroll to position [494, 0]
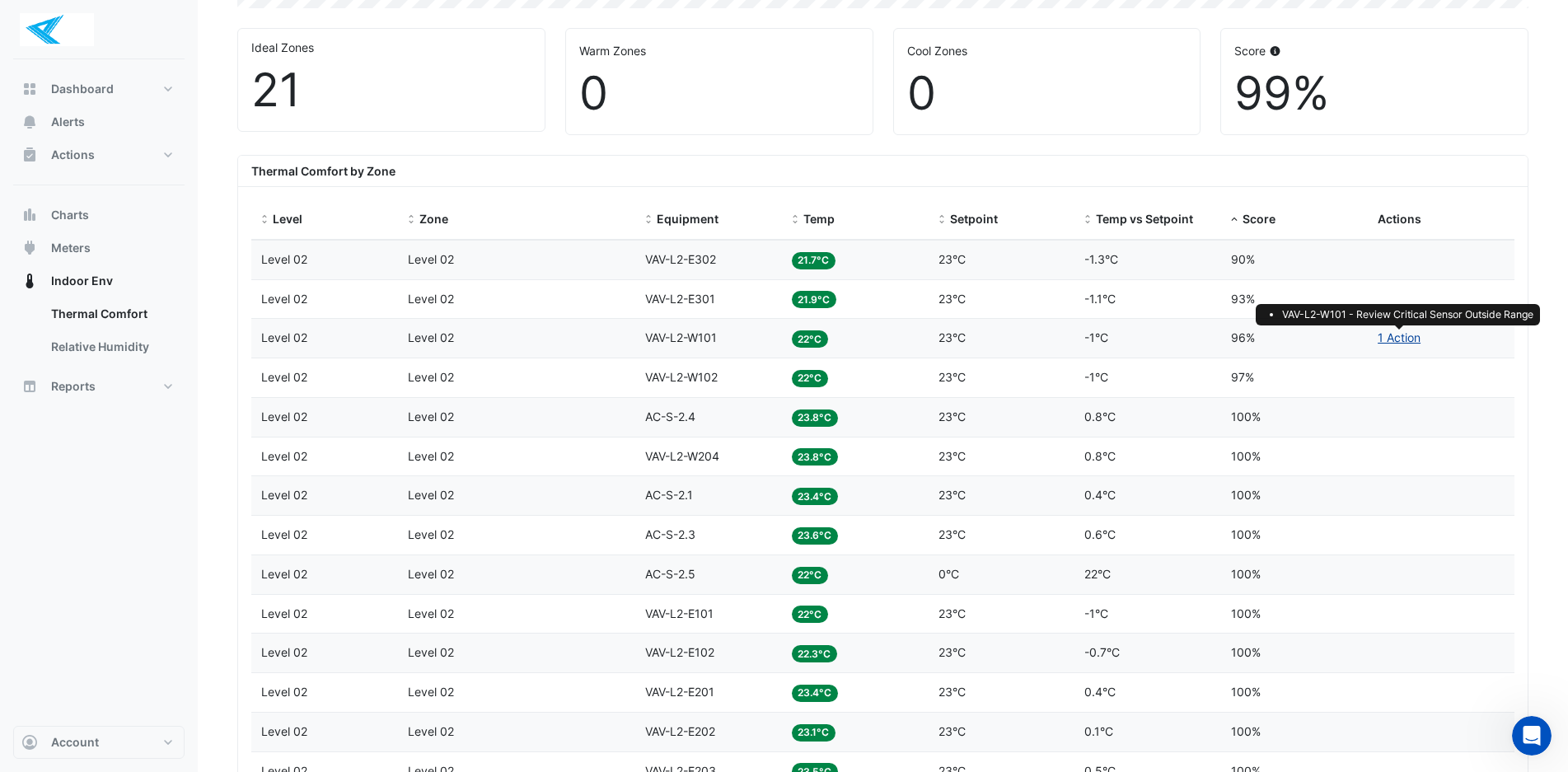
click at [1414, 342] on link "1 Action" at bounding box center [1399, 337] width 43 height 14
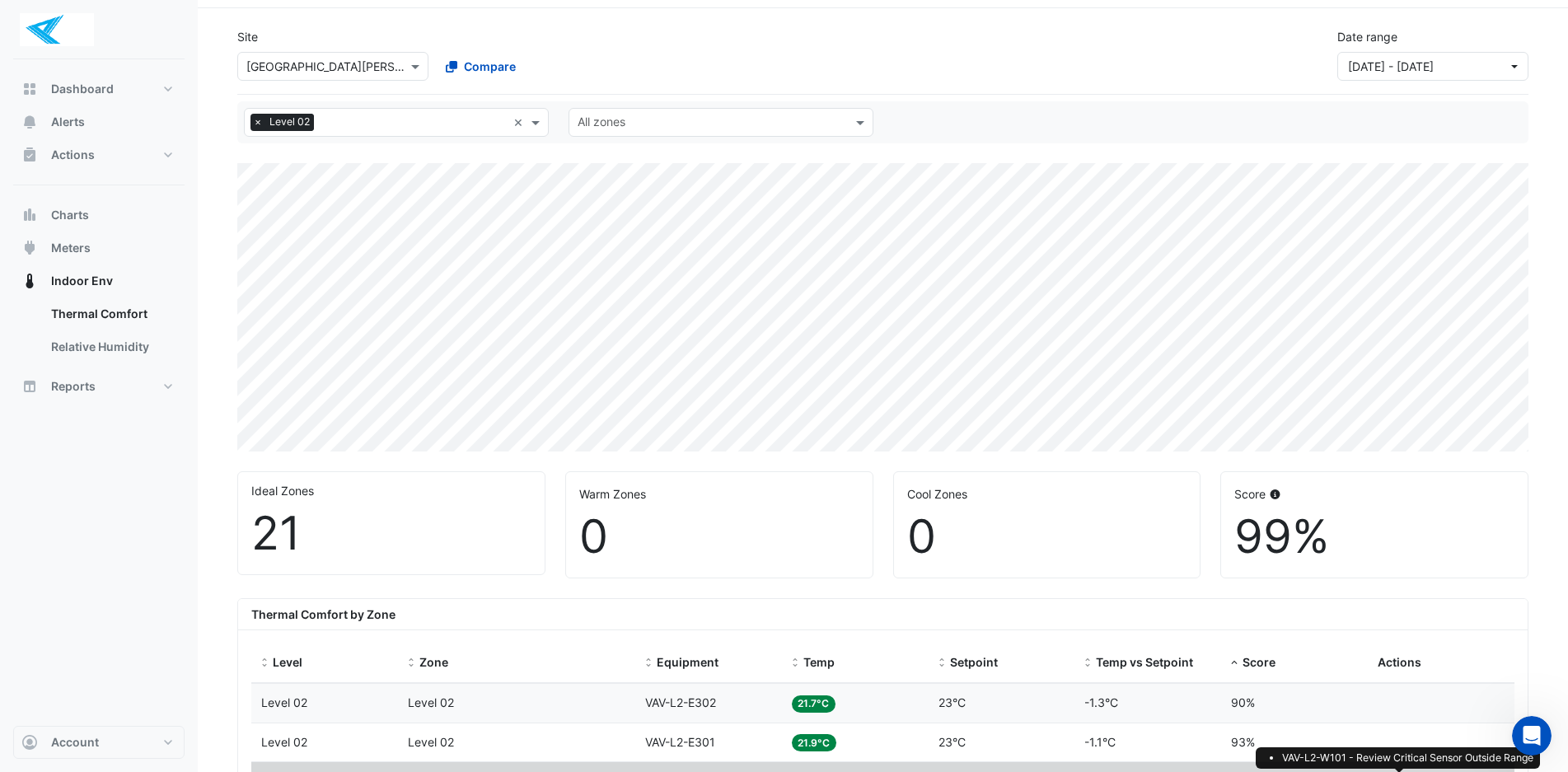
scroll to position [0, 0]
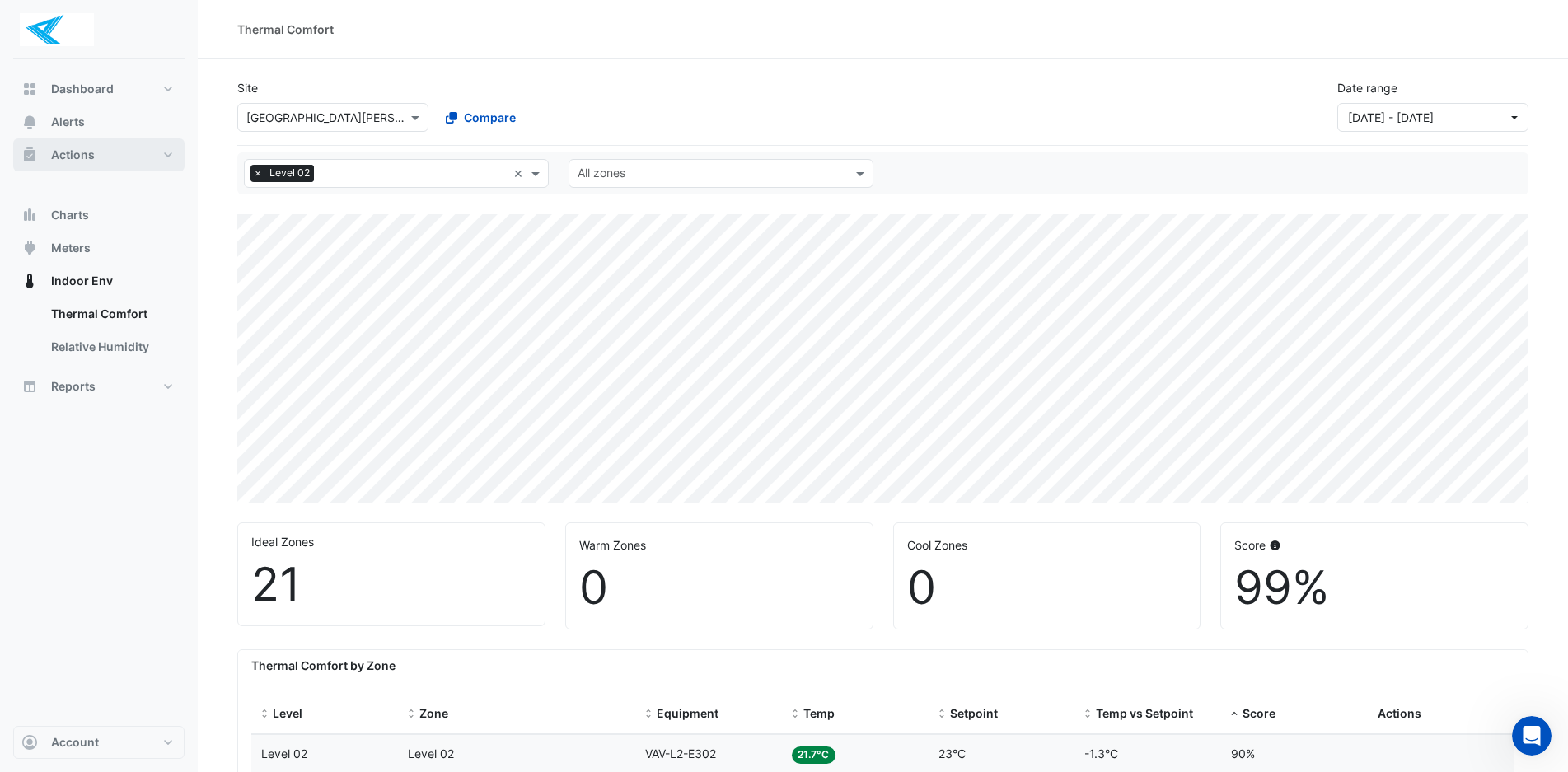
click at [117, 158] on button "Actions" at bounding box center [99, 154] width 171 height 33
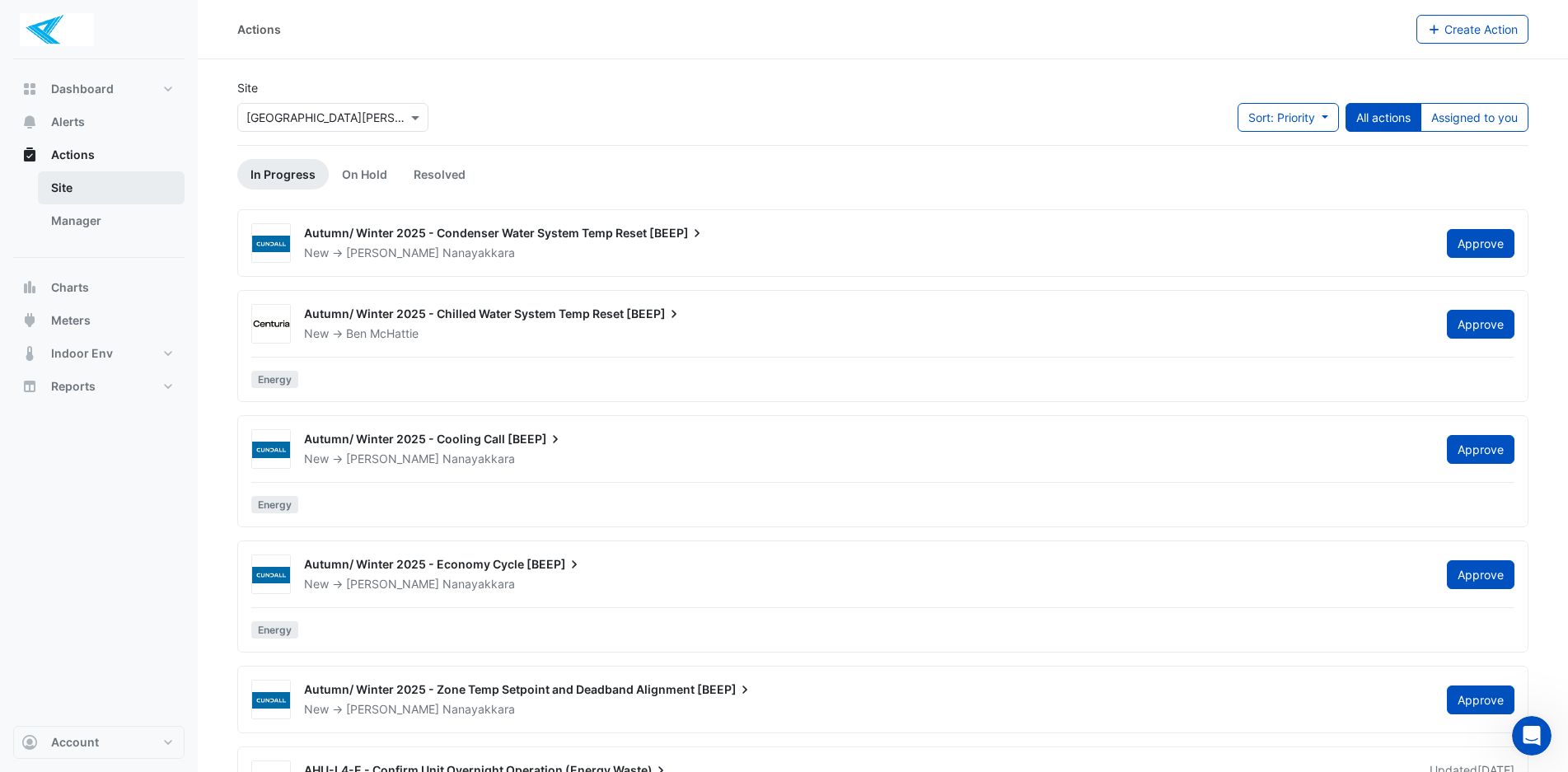
click at [85, 183] on link "Site" at bounding box center [111, 187] width 147 height 33
click at [371, 182] on link "On Hold" at bounding box center [364, 175] width 72 height 30
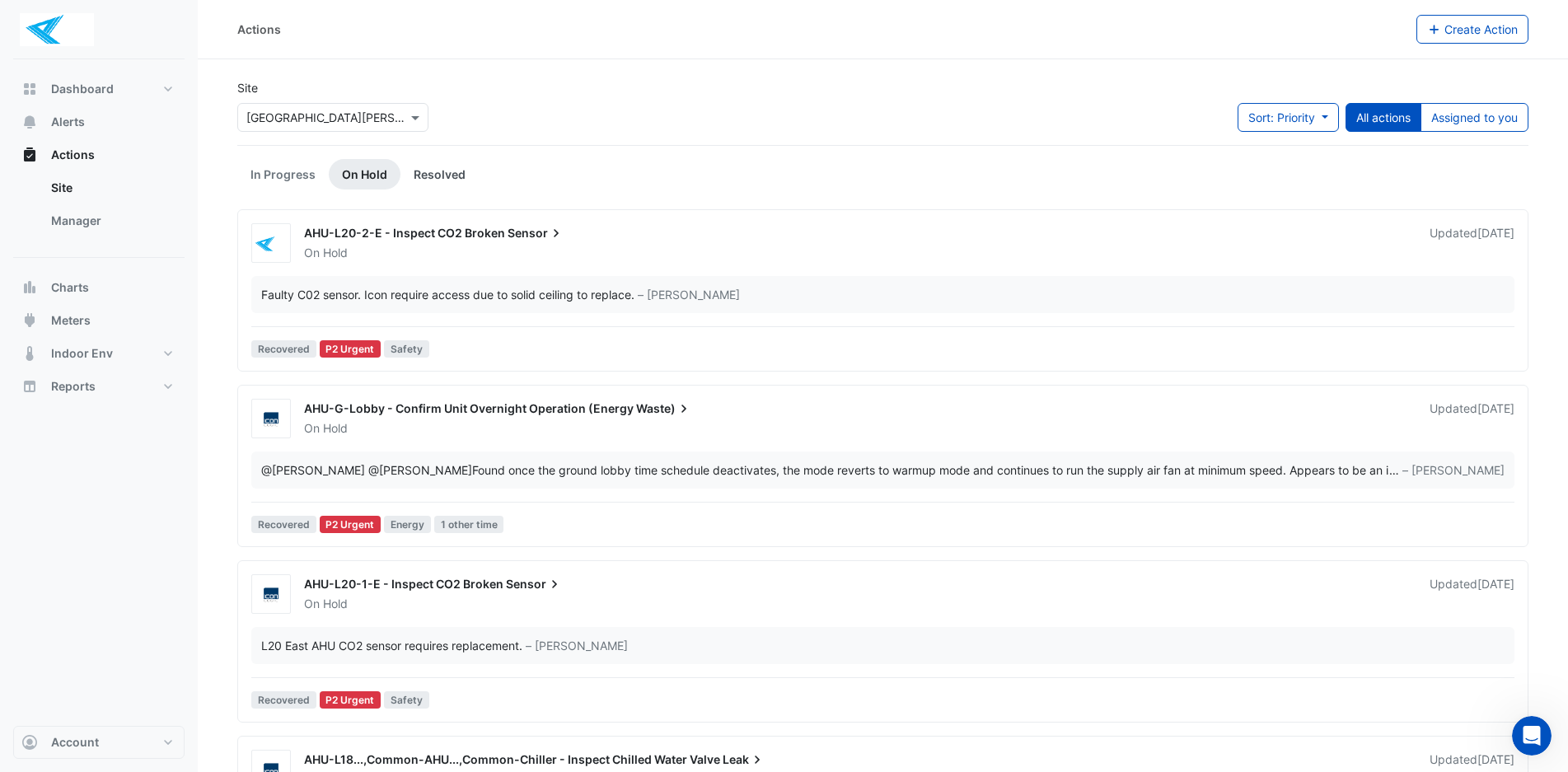
click at [436, 184] on link "Resolved" at bounding box center [440, 175] width 78 height 30
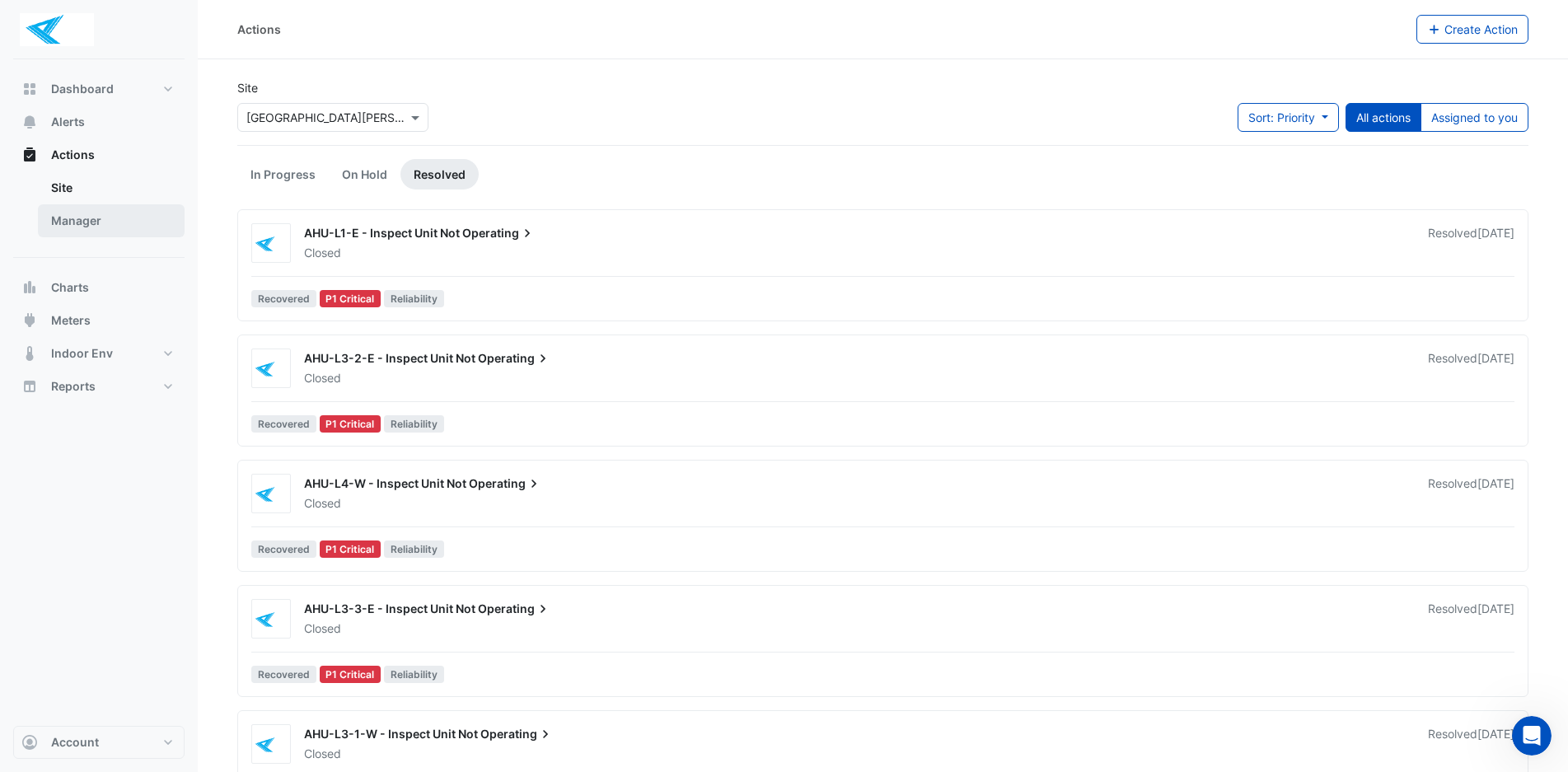
click at [81, 228] on link "Manager" at bounding box center [111, 220] width 147 height 33
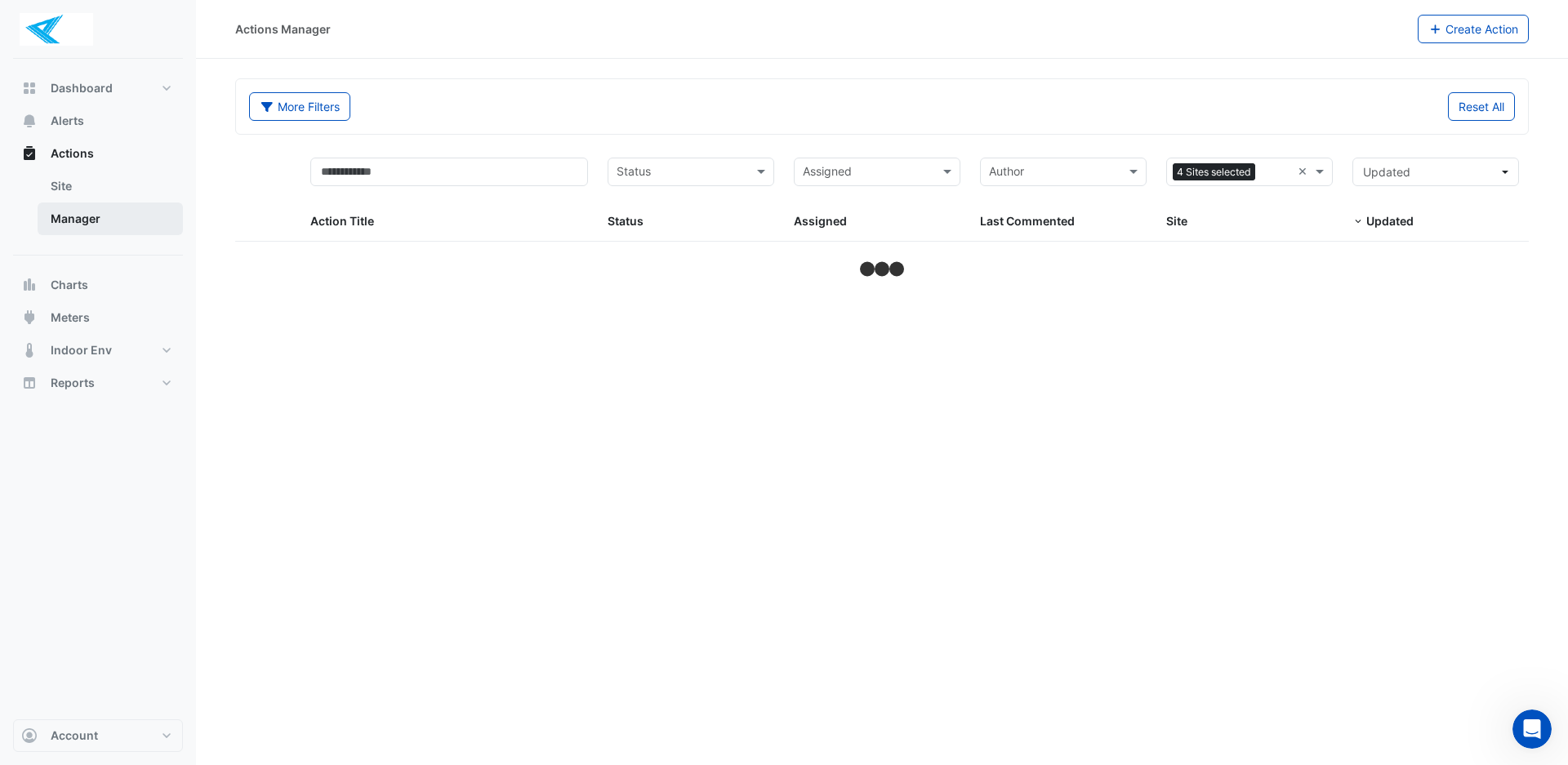
select select "***"
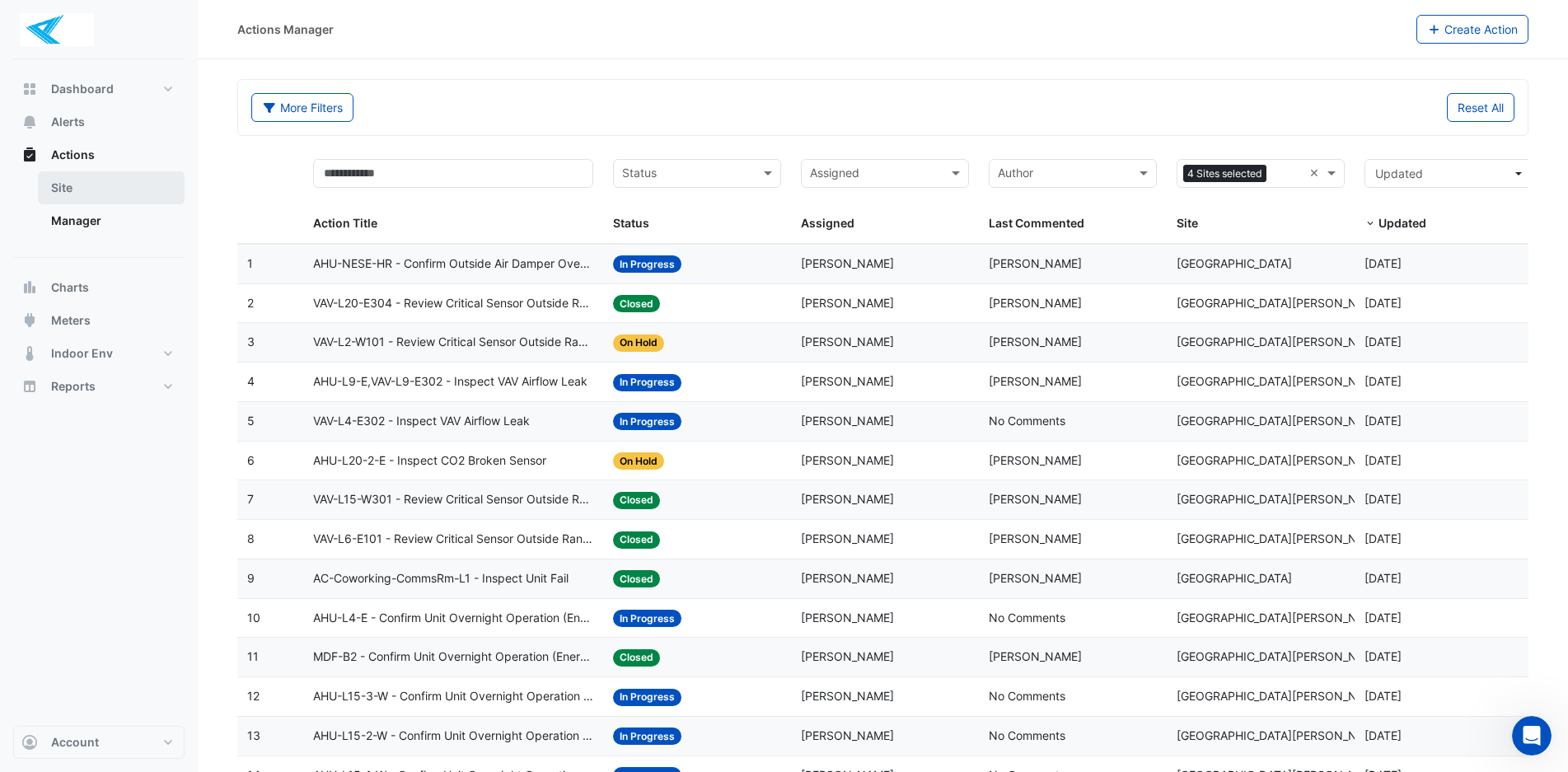
click at [79, 183] on link "Site" at bounding box center [111, 187] width 147 height 33
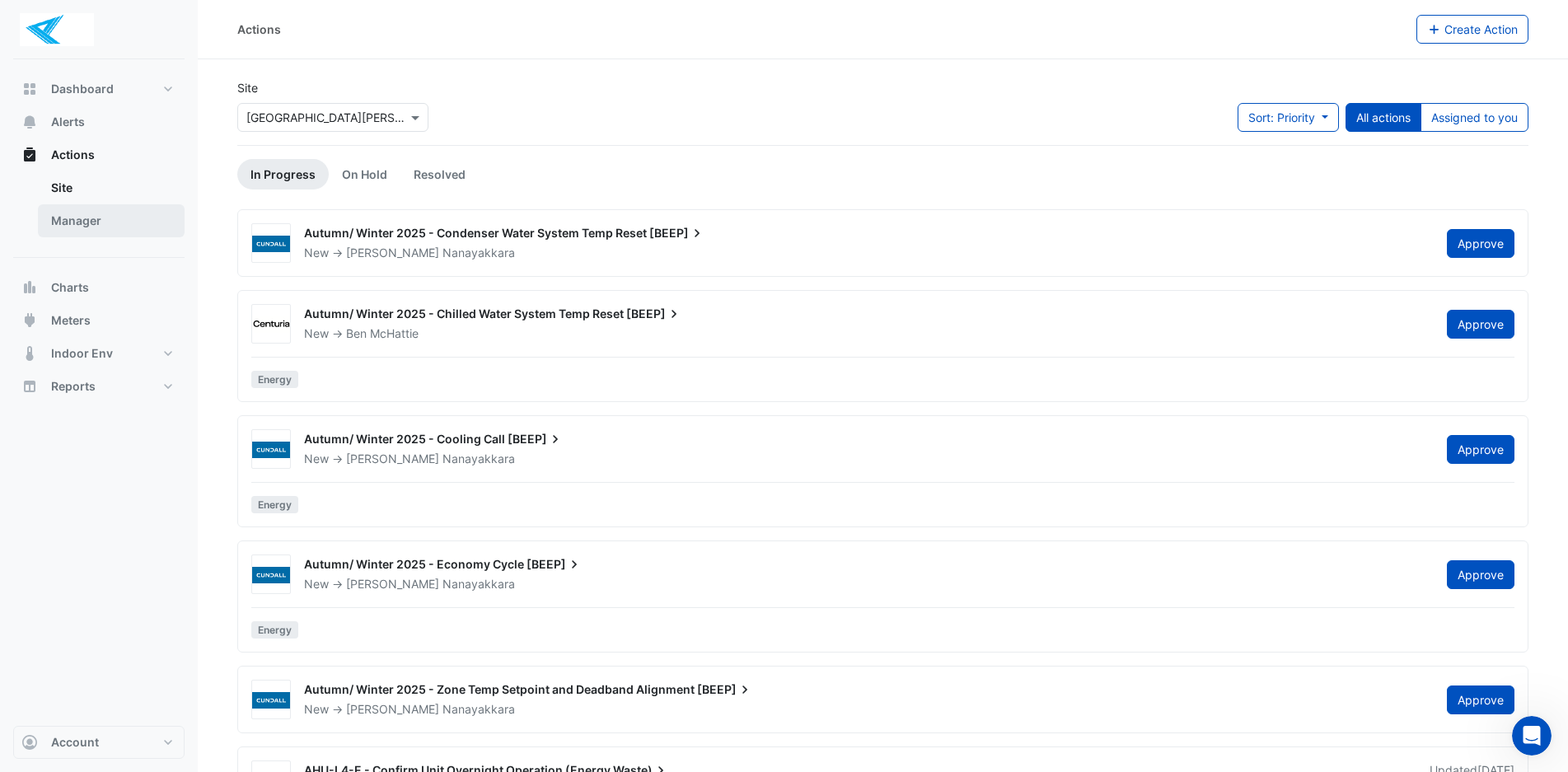
click at [55, 223] on link "Manager" at bounding box center [111, 220] width 147 height 33
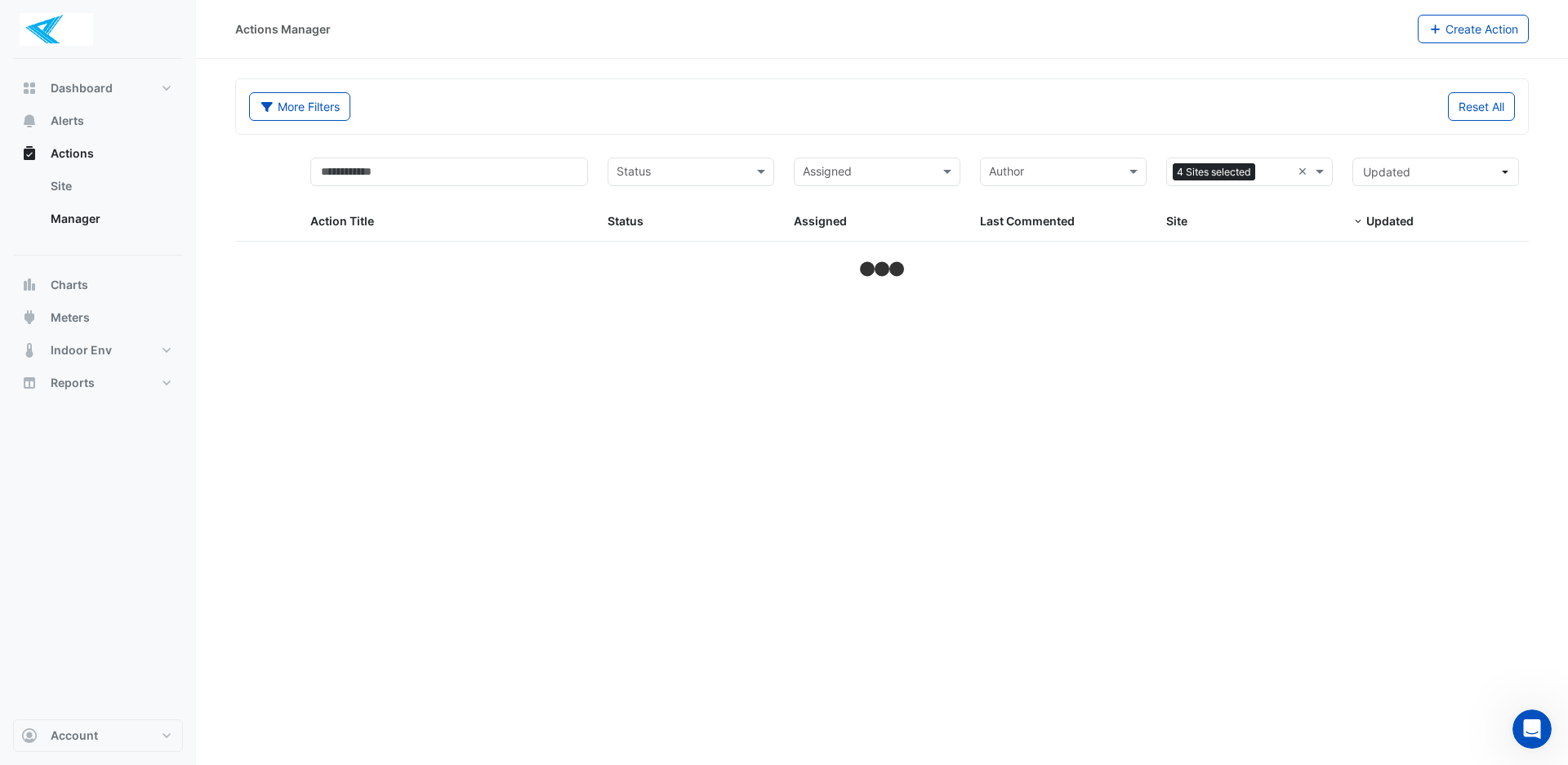
select select "***"
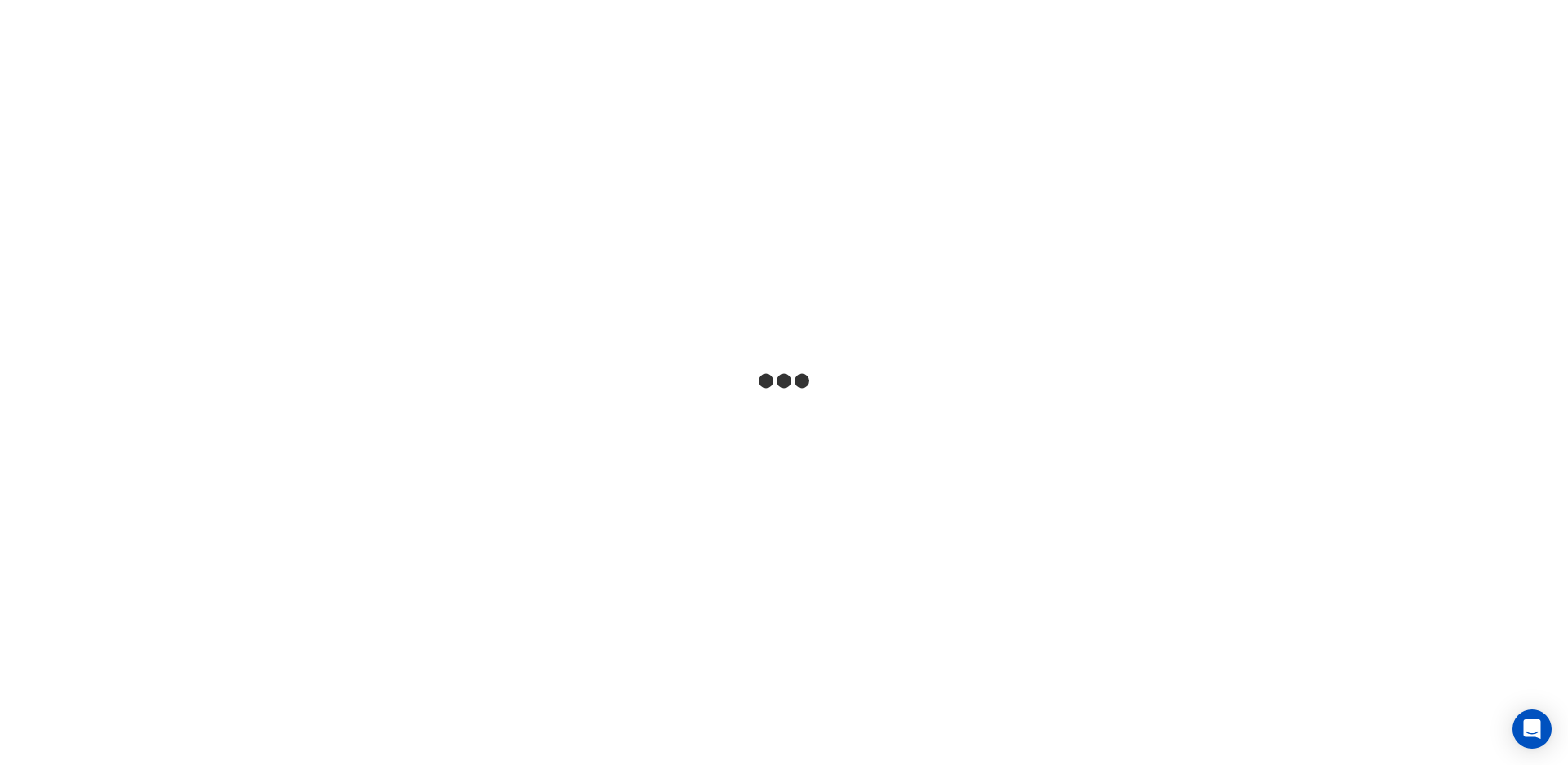
select select "***"
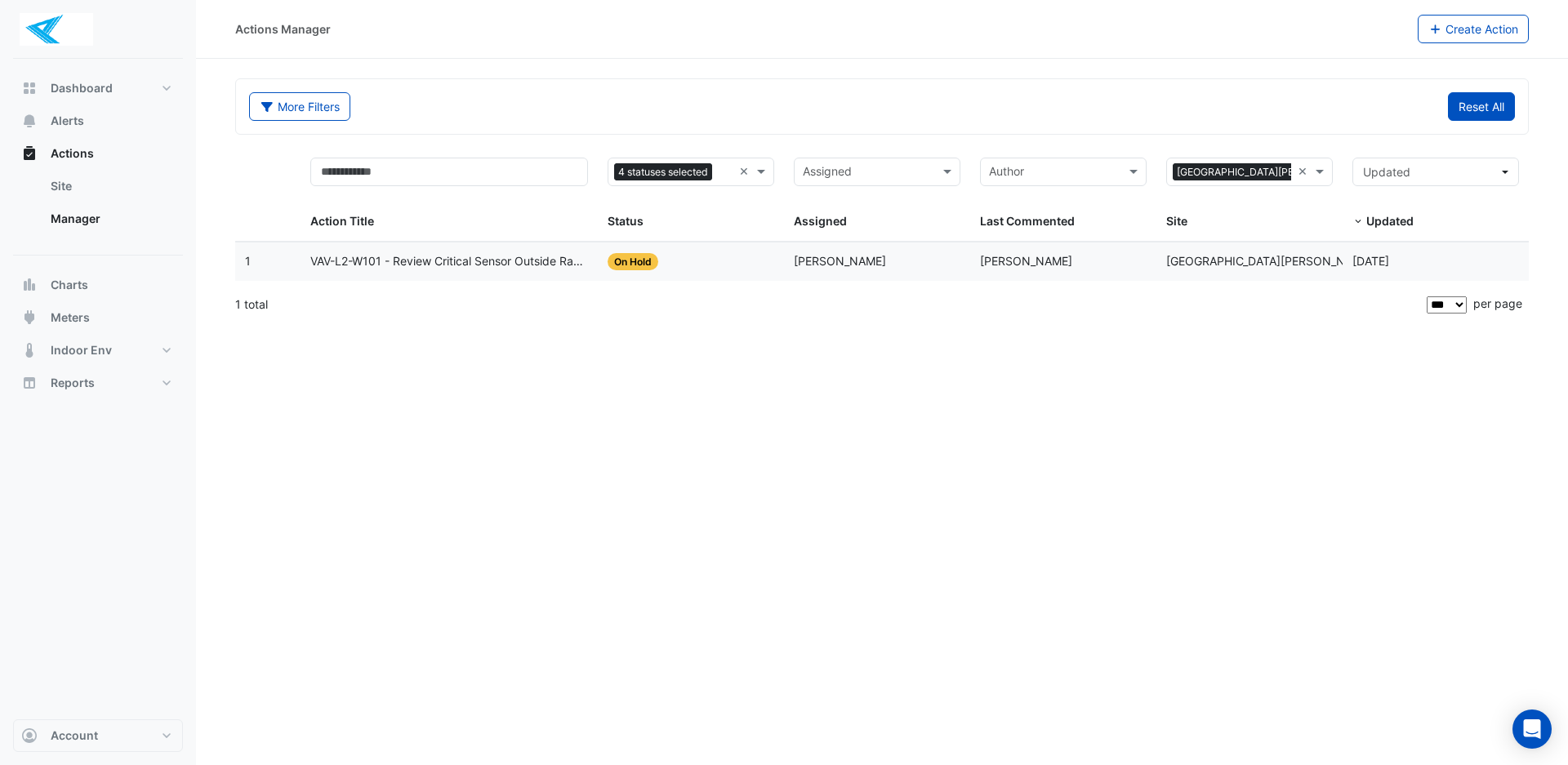
click at [1466, 108] on button "Reset All" at bounding box center [1482, 107] width 67 height 28
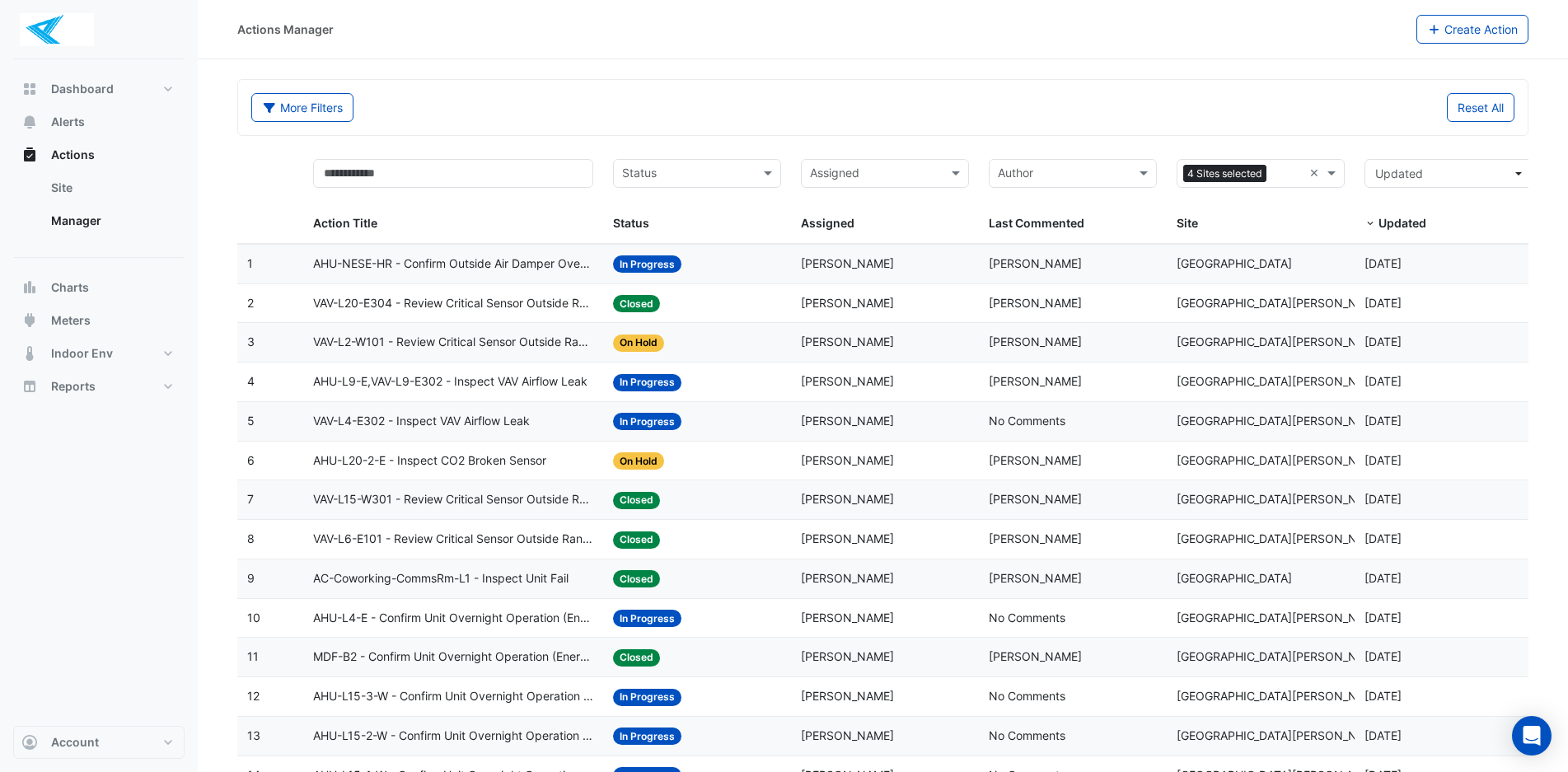
click at [882, 169] on input "text" at bounding box center [875, 175] width 131 height 19
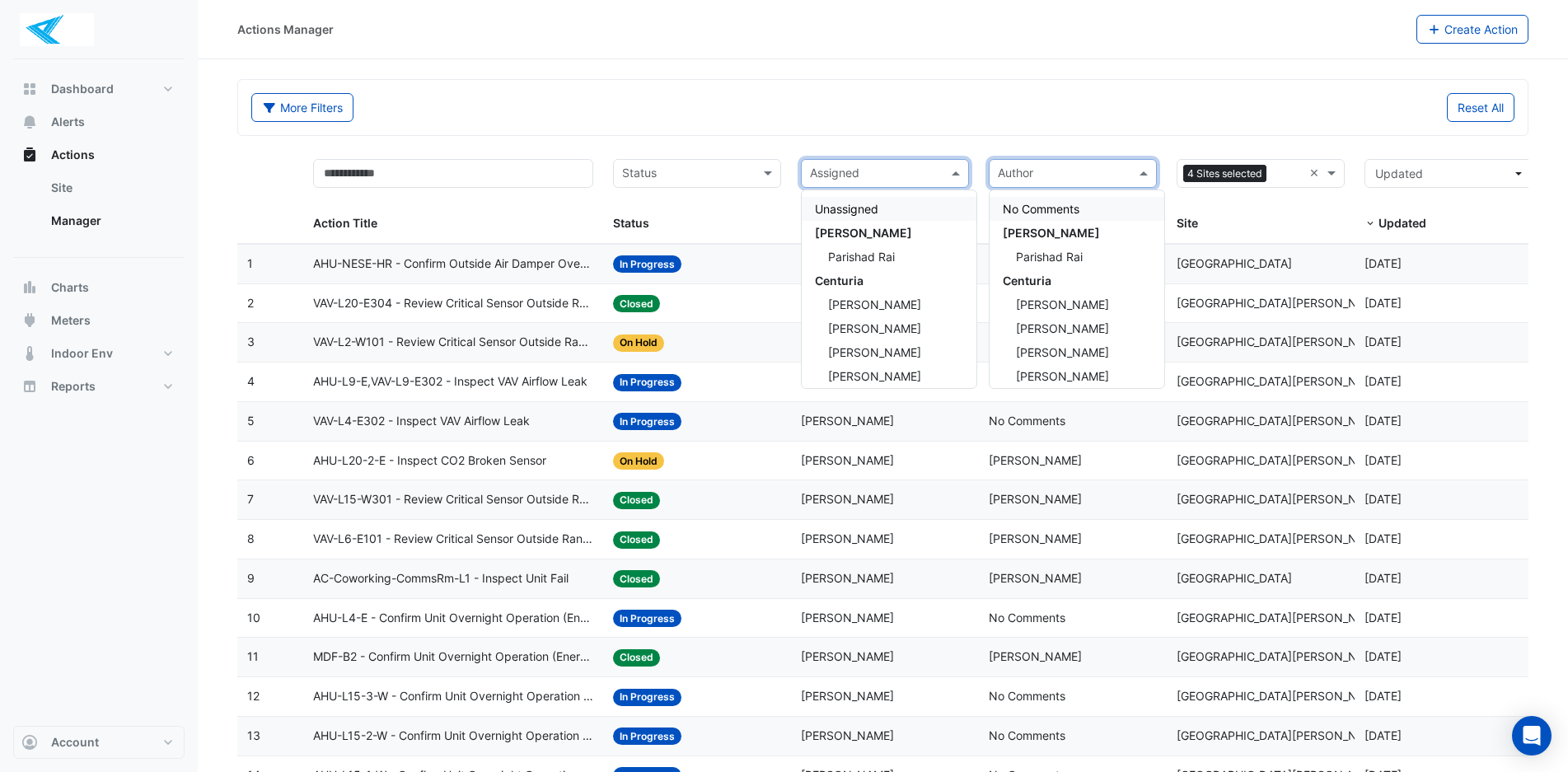
click at [1117, 168] on input "text" at bounding box center [1063, 175] width 131 height 19
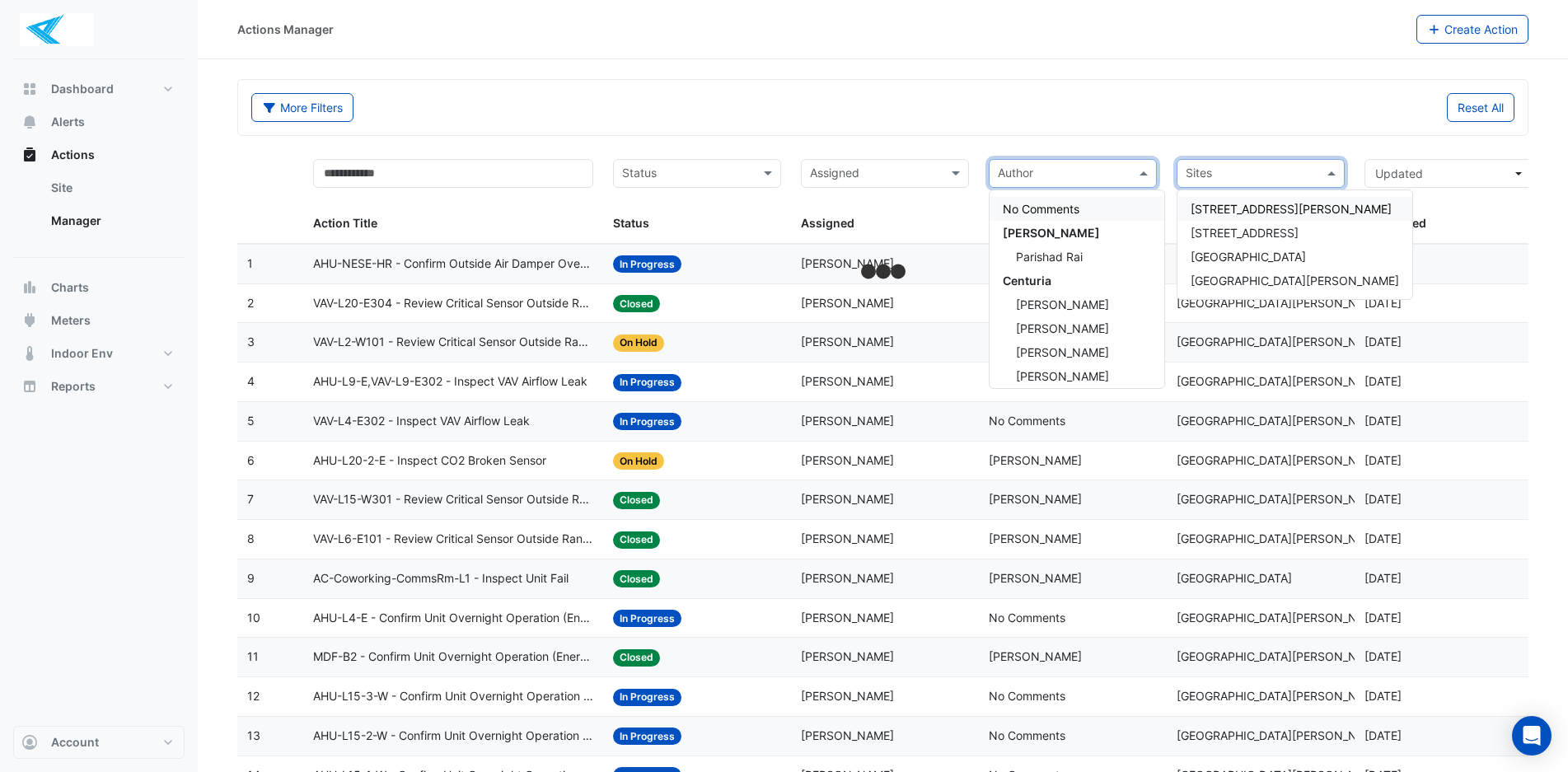
click at [1320, 175] on div "Sites" at bounding box center [1260, 174] width 168 height 28
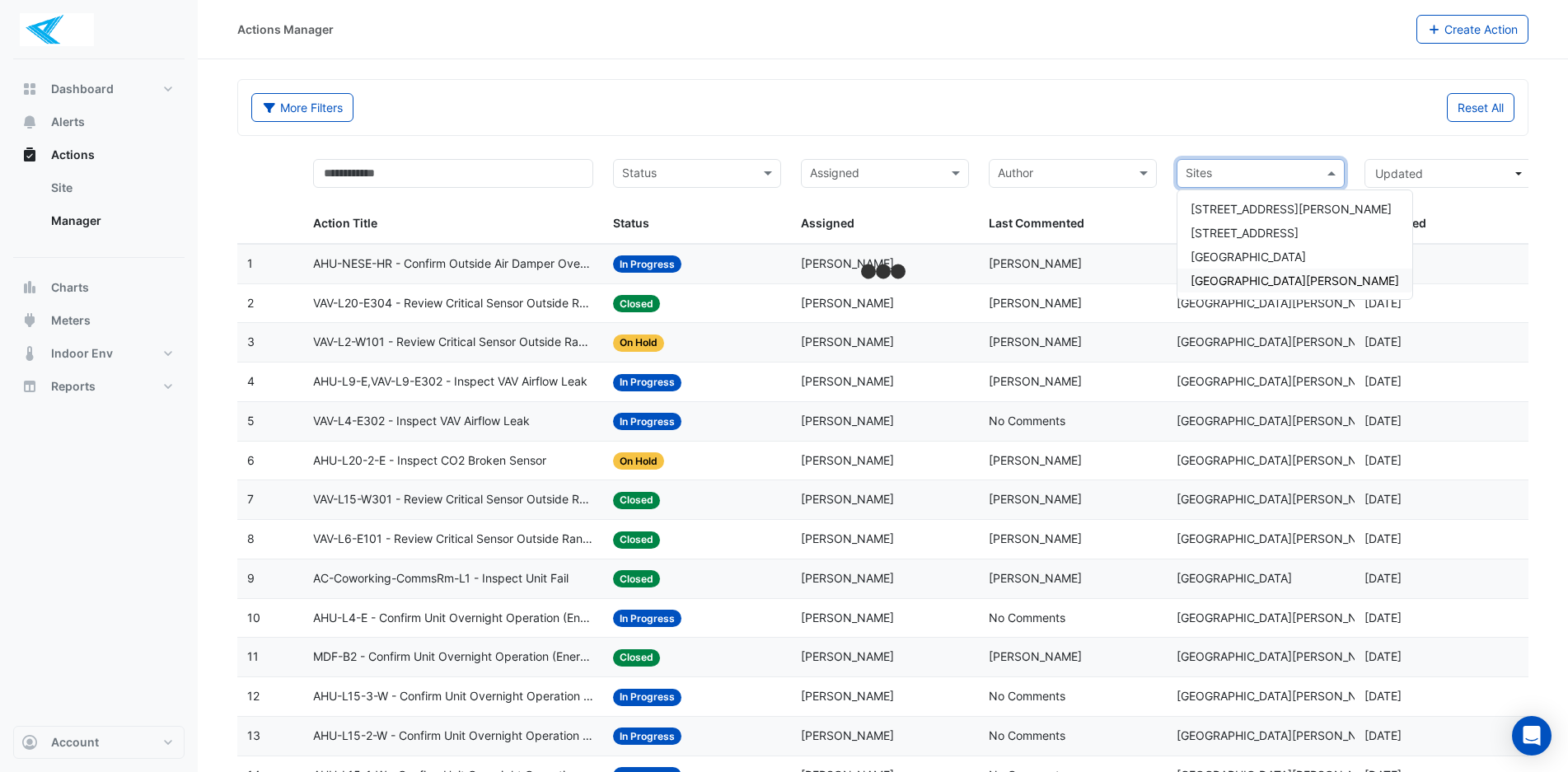
click at [1235, 281] on span "[GEOGRAPHIC_DATA][PERSON_NAME]" at bounding box center [1295, 280] width 208 height 14
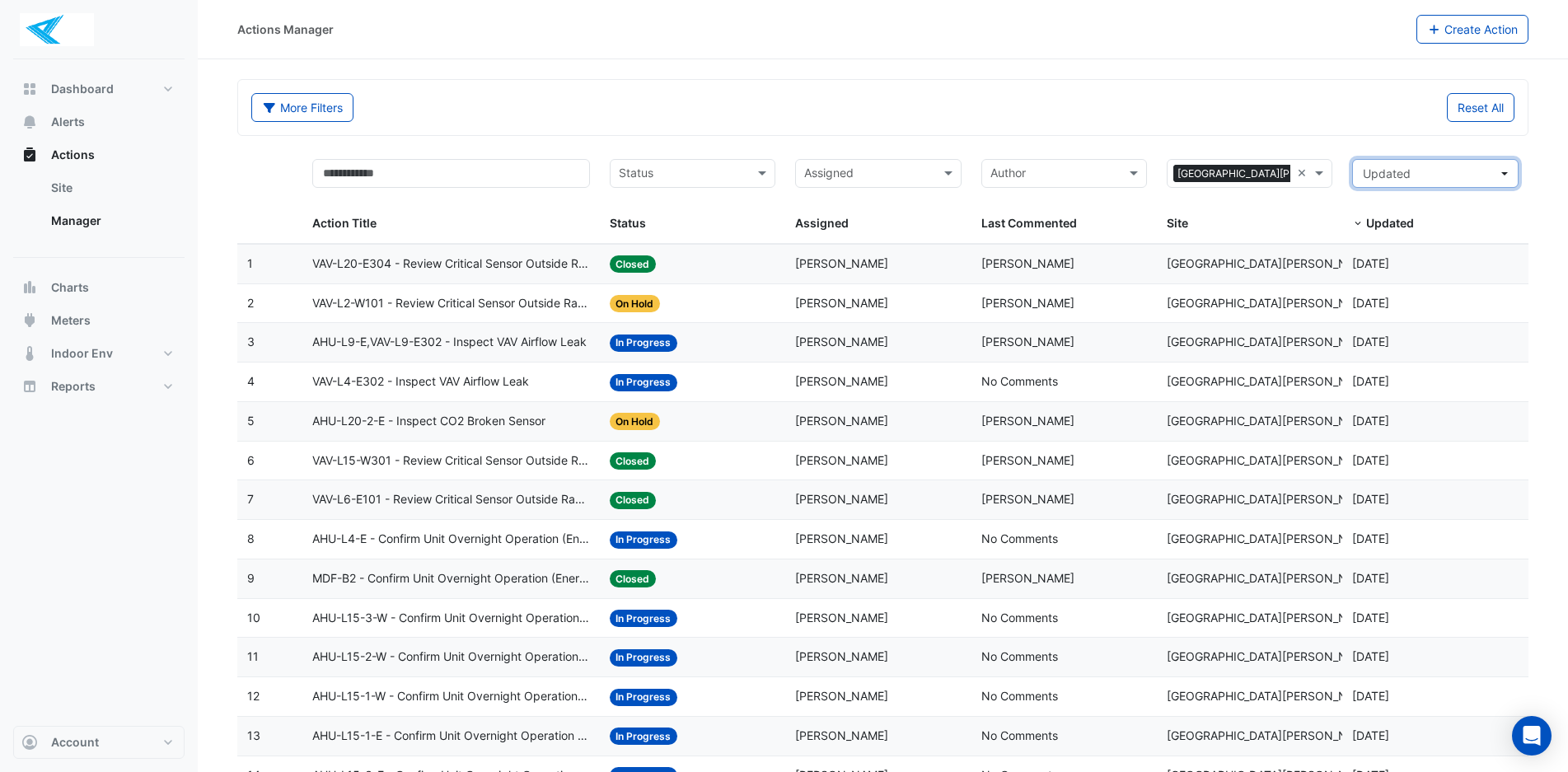
click at [1466, 168] on span "Updated" at bounding box center [1431, 173] width 135 height 17
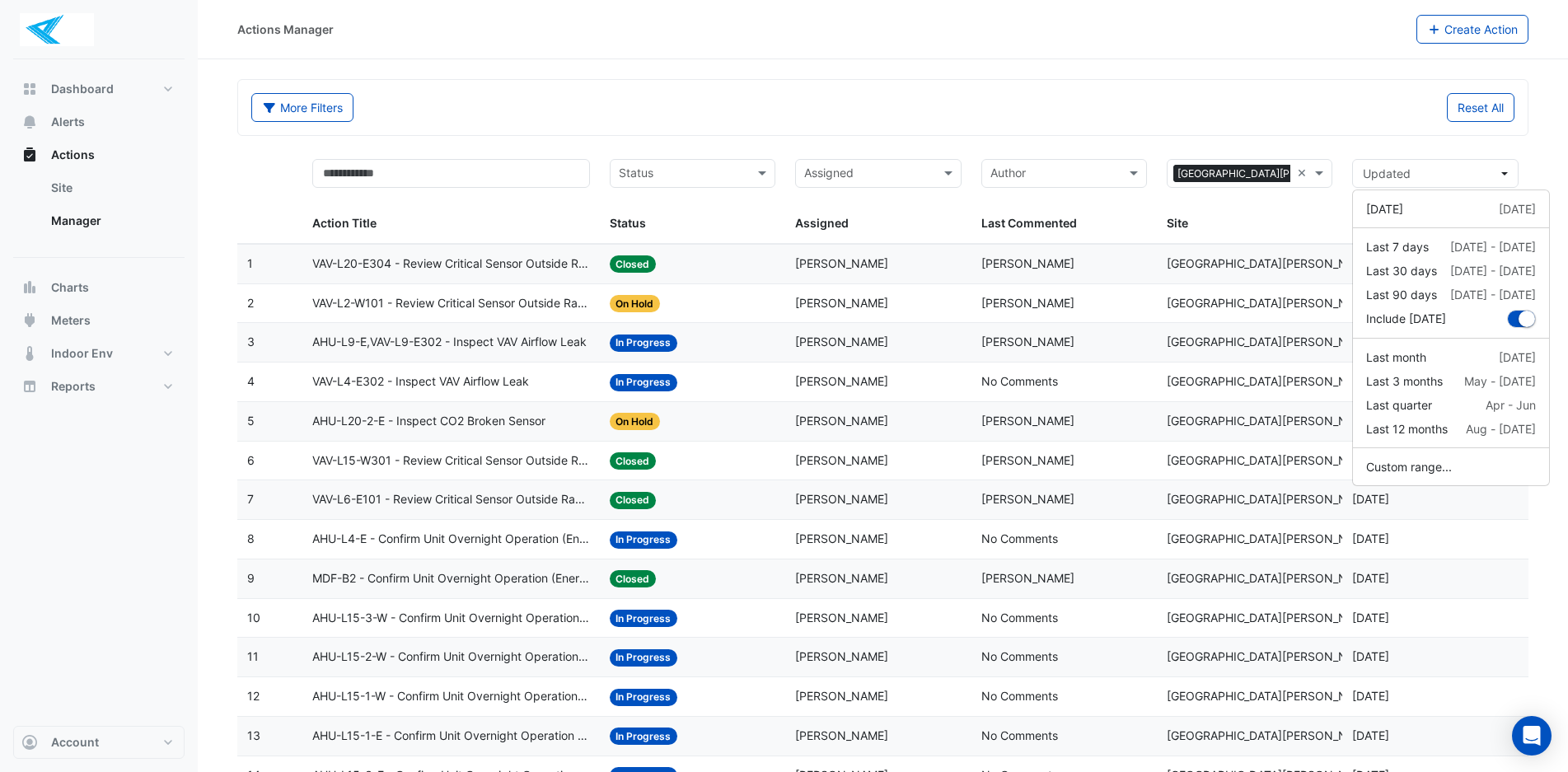
click at [1273, 80] on div "More Filters Reset All" at bounding box center [882, 108] width 1289 height 55
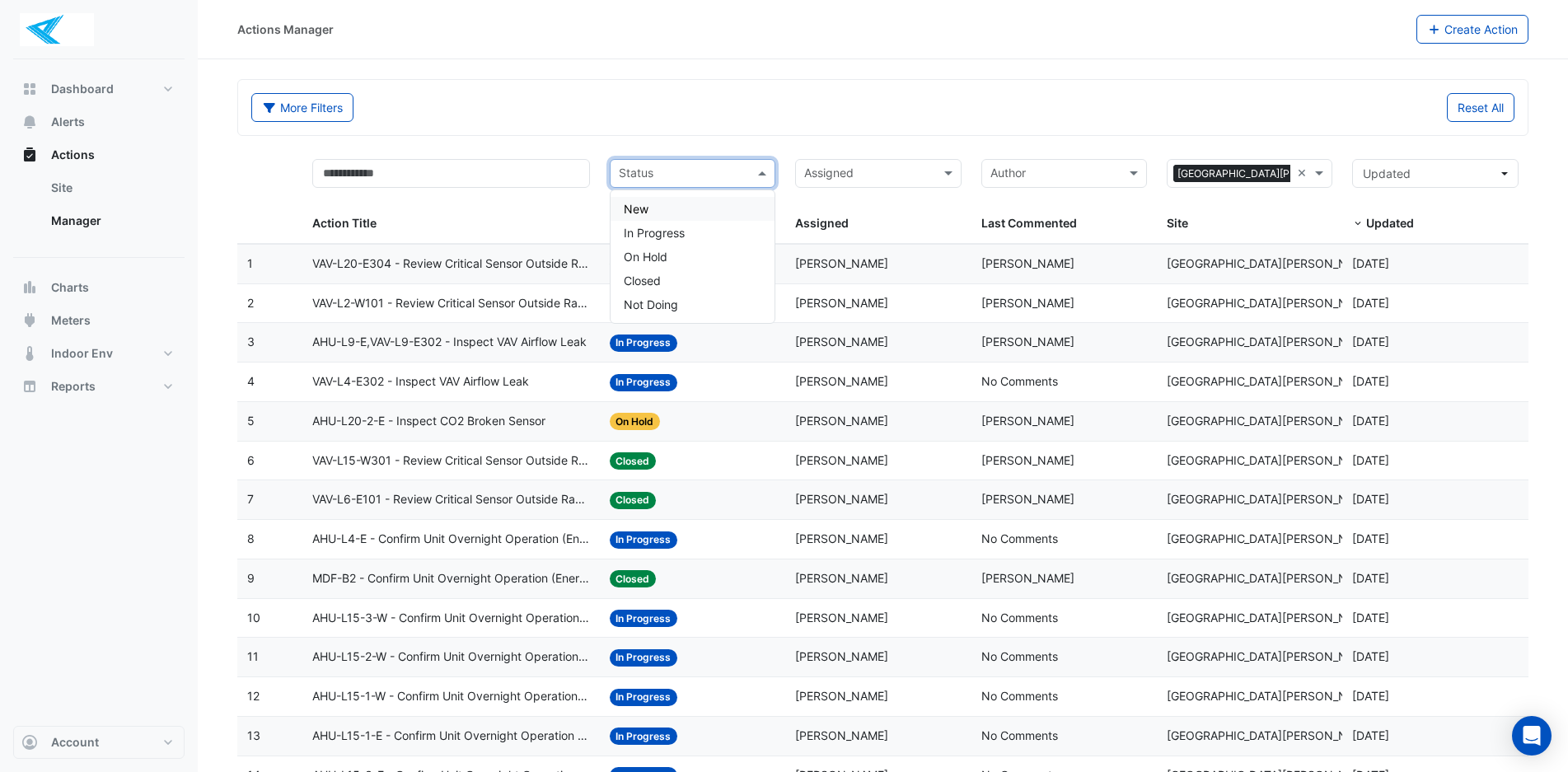
click at [740, 172] on input "text" at bounding box center [683, 175] width 128 height 19
click at [871, 177] on input "text" at bounding box center [868, 175] width 128 height 19
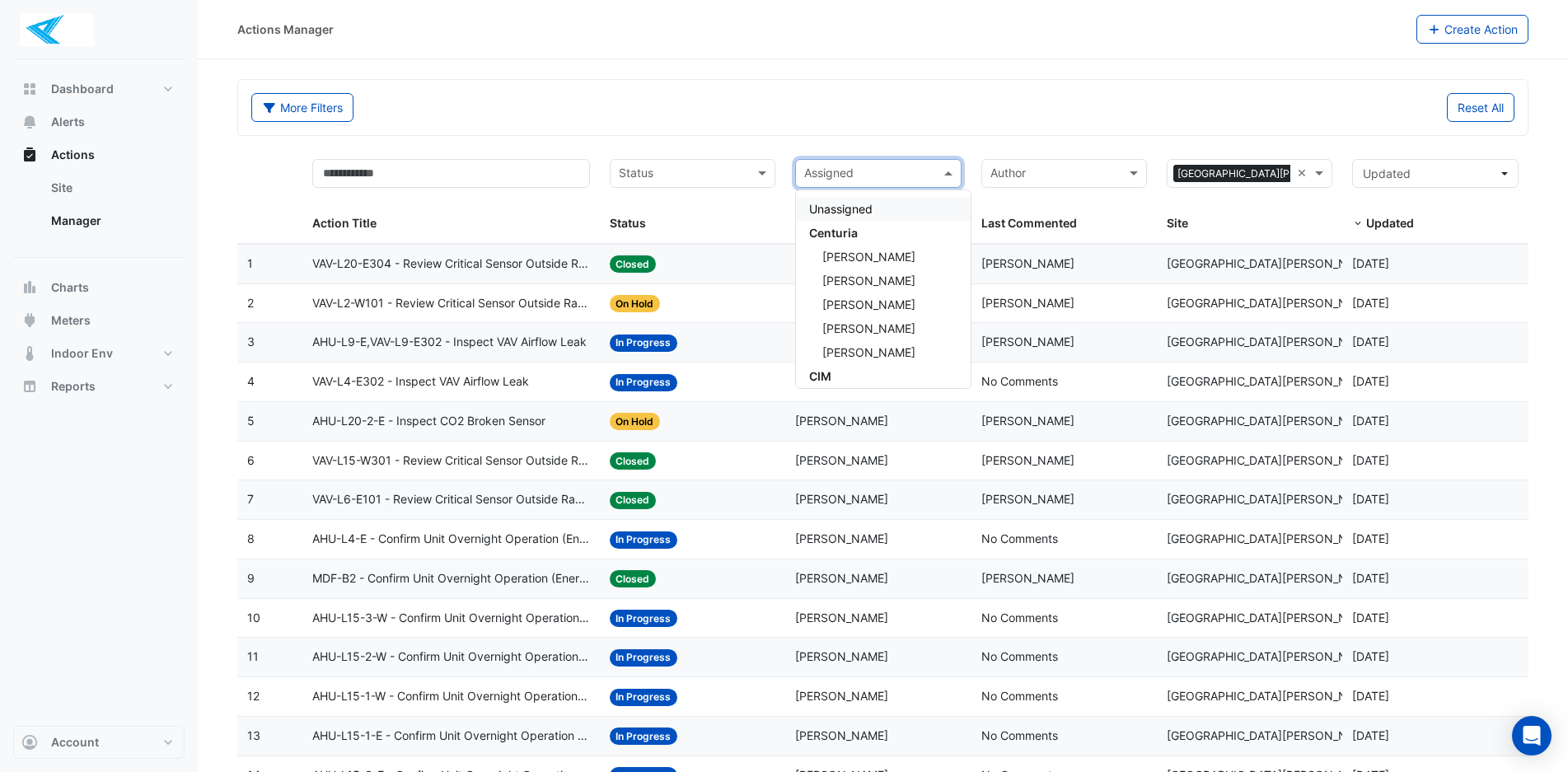
click at [859, 207] on span "Unassigned" at bounding box center [841, 209] width 63 height 14
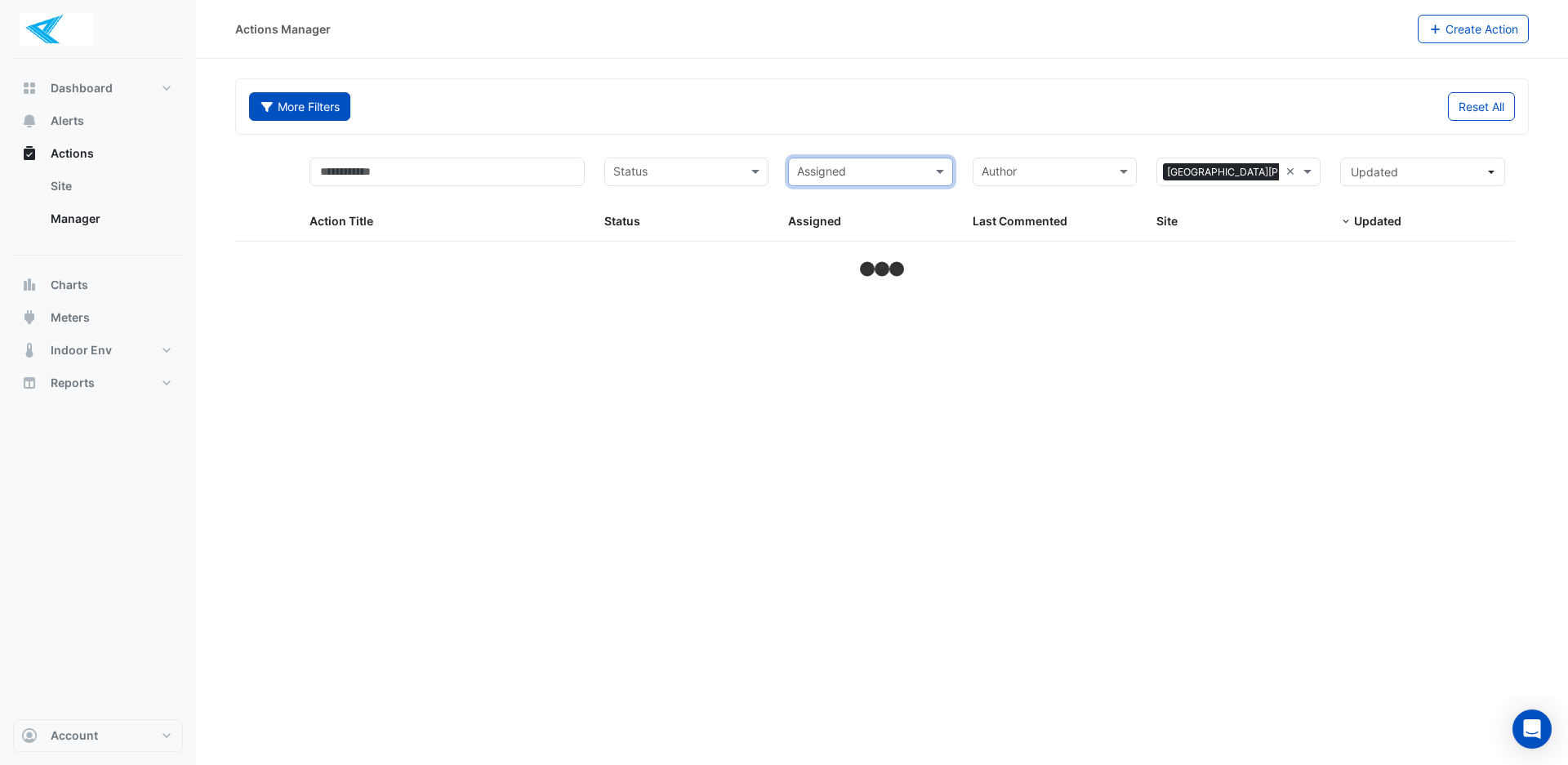
click at [315, 111] on button "More Filters" at bounding box center [299, 107] width 101 height 28
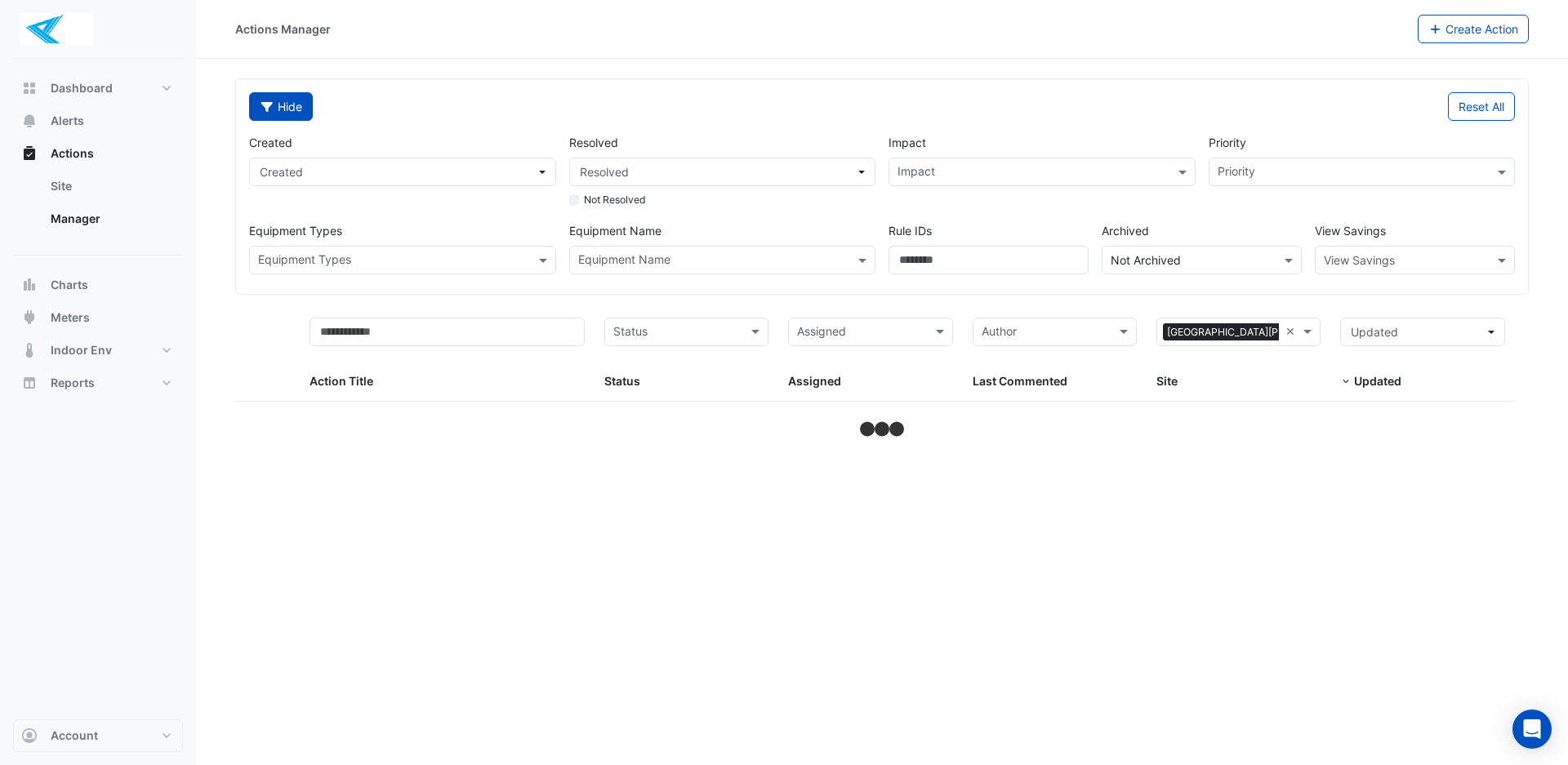
select select "***"
